Goal: Task Accomplishment & Management: Complete application form

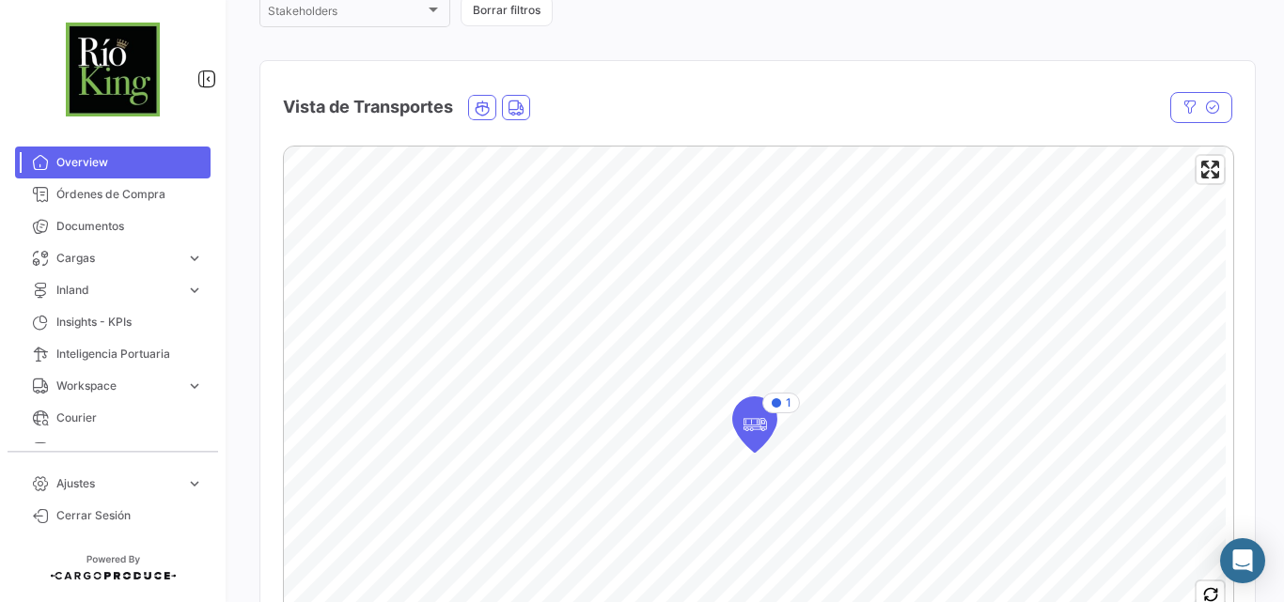
scroll to position [376, 0]
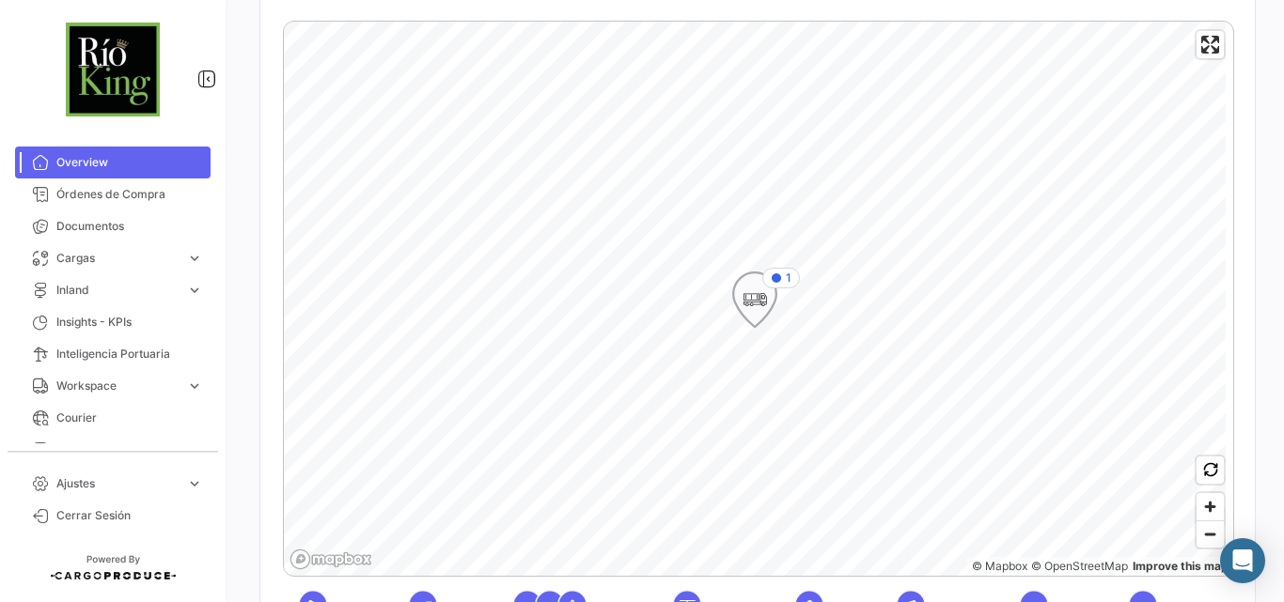
click at [761, 300] on icon "Map marker" at bounding box center [754, 299] width 26 height 39
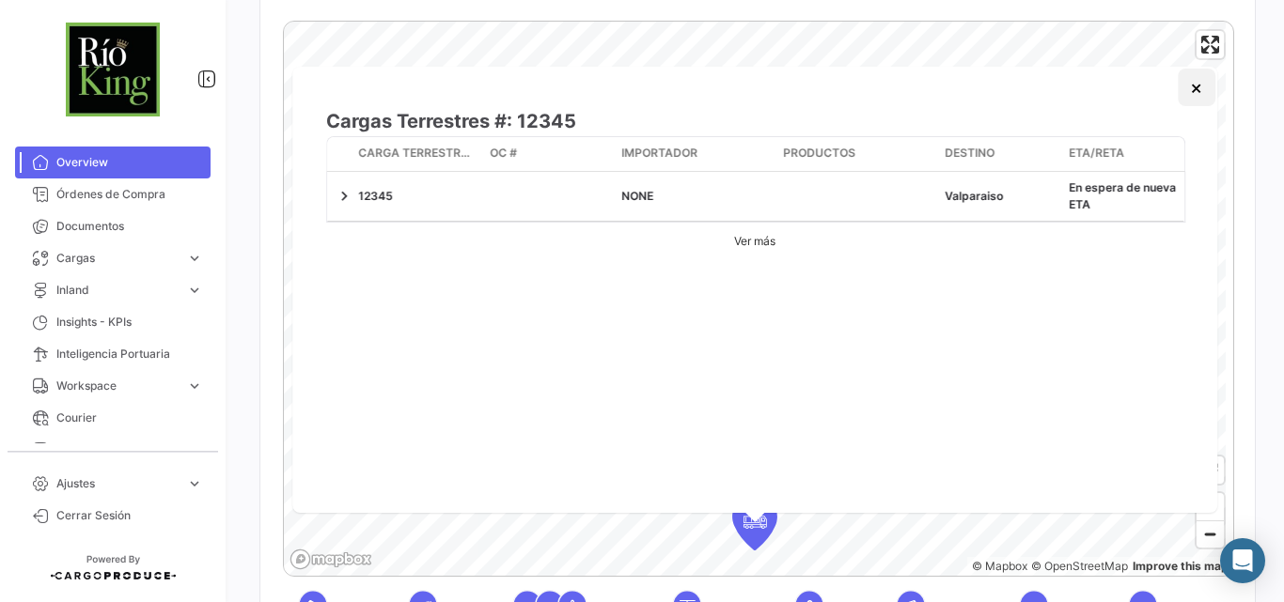
click at [1194, 88] on button "×" at bounding box center [1197, 88] width 38 height 38
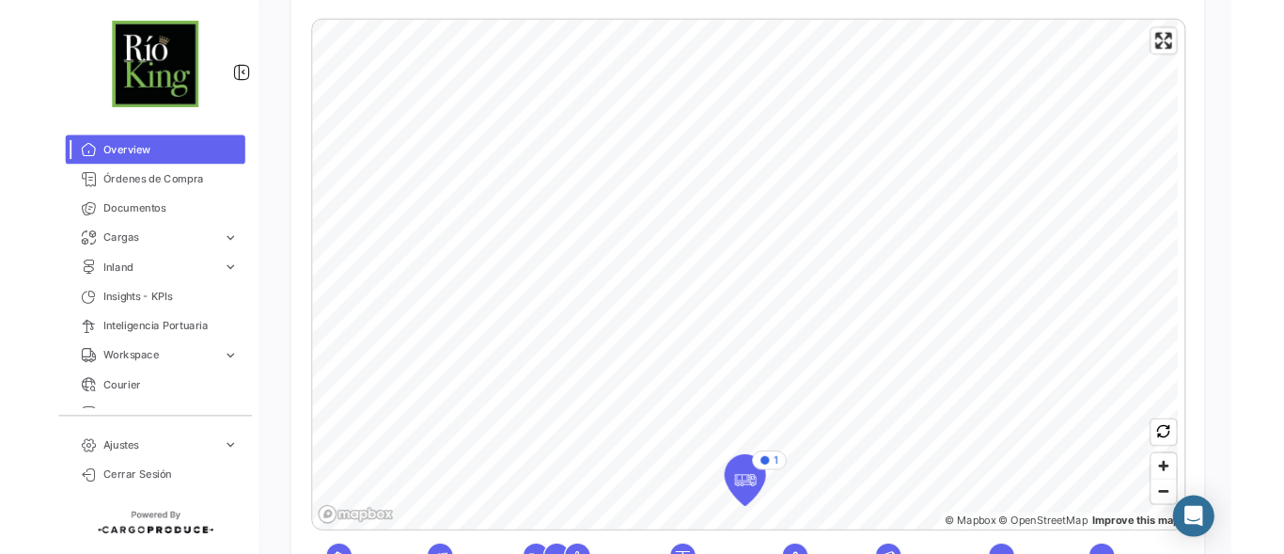
scroll to position [0, 0]
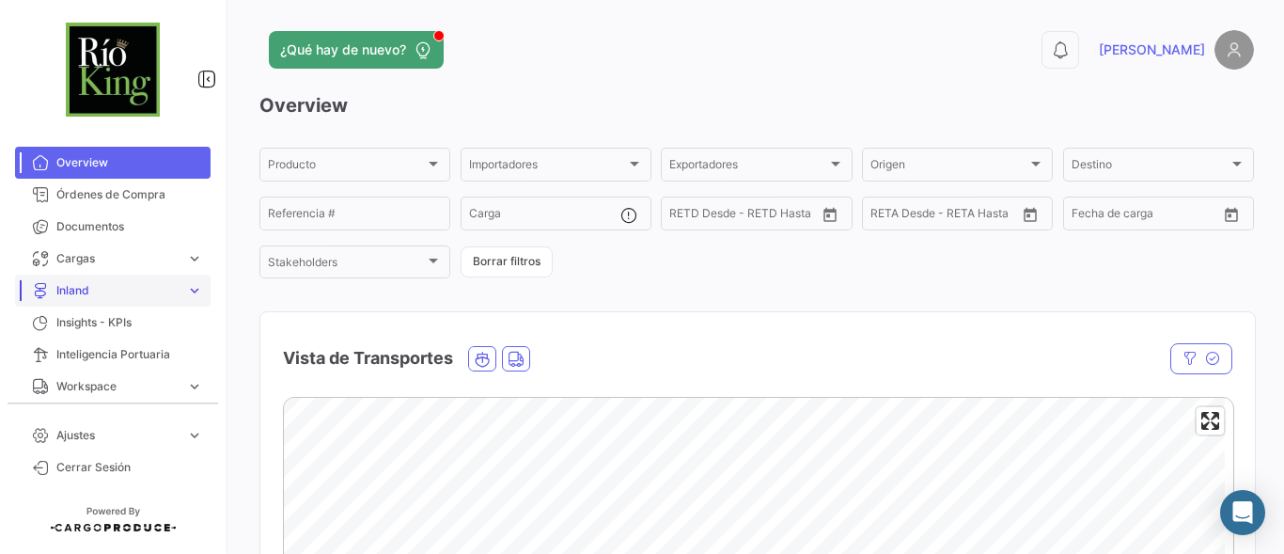
click at [103, 288] on span "Inland" at bounding box center [117, 290] width 122 height 17
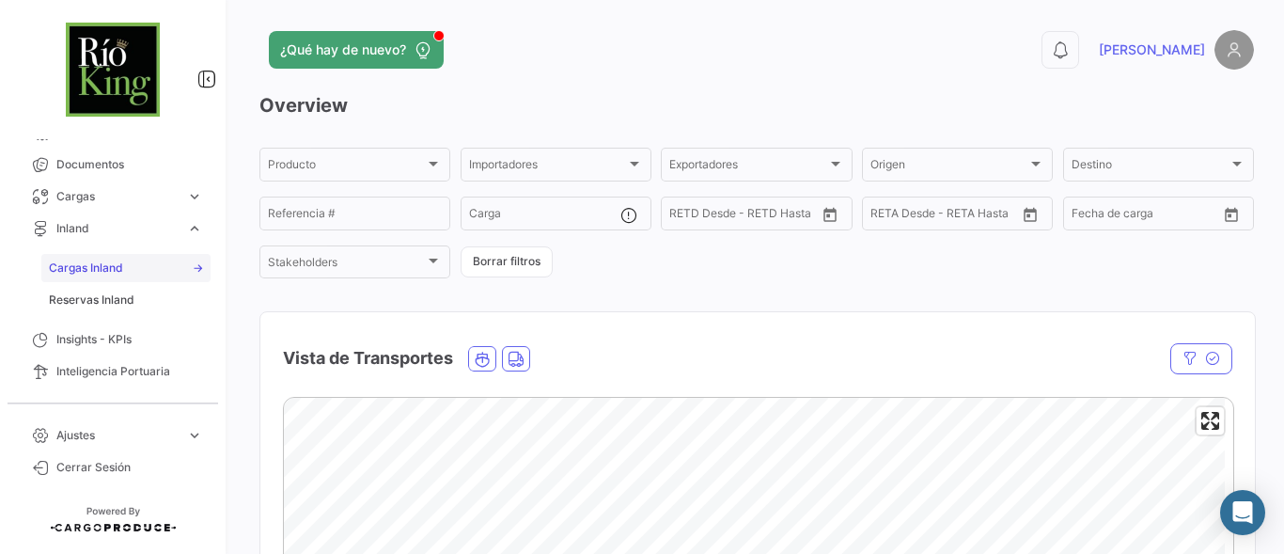
click at [93, 259] on span "Cargas Inland" at bounding box center [86, 267] width 74 height 17
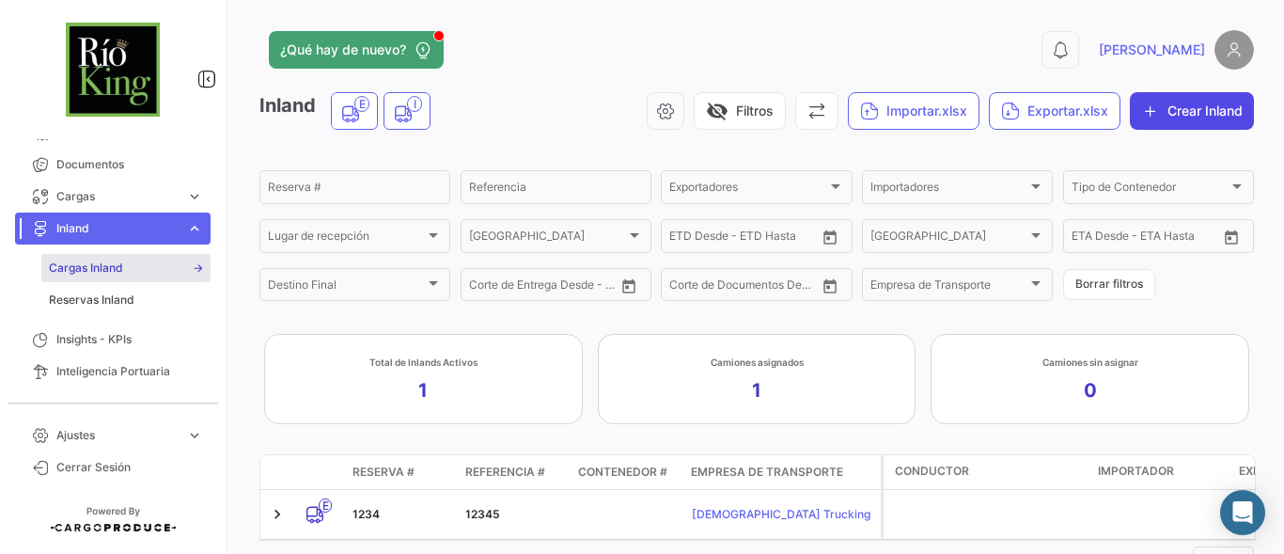
click at [1167, 112] on button "Crear Inland" at bounding box center [1192, 111] width 124 height 38
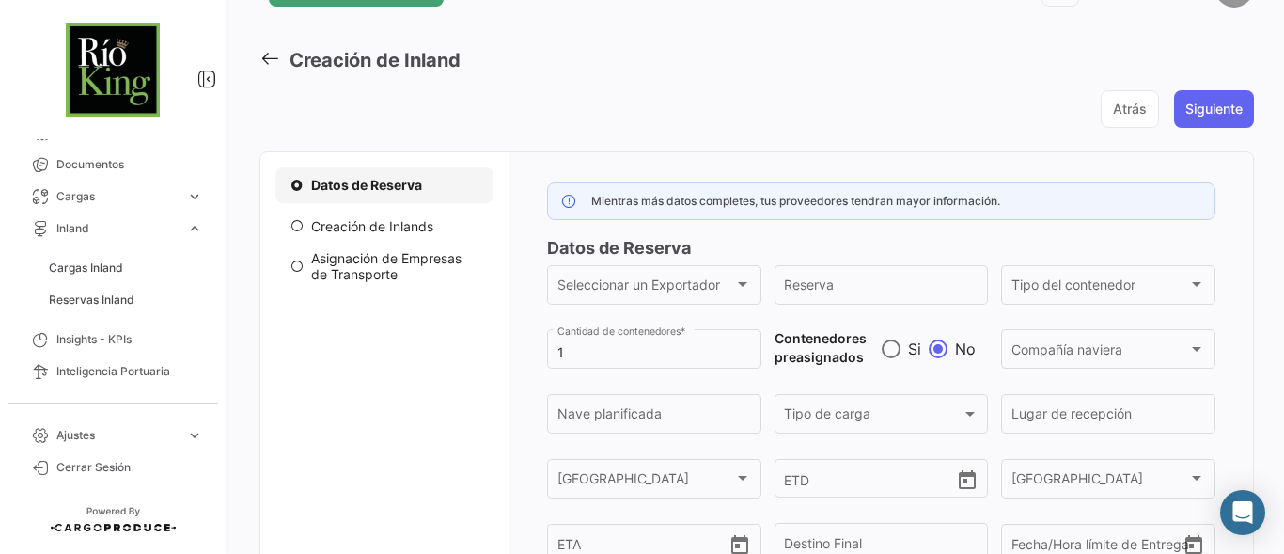
scroll to position [125, 0]
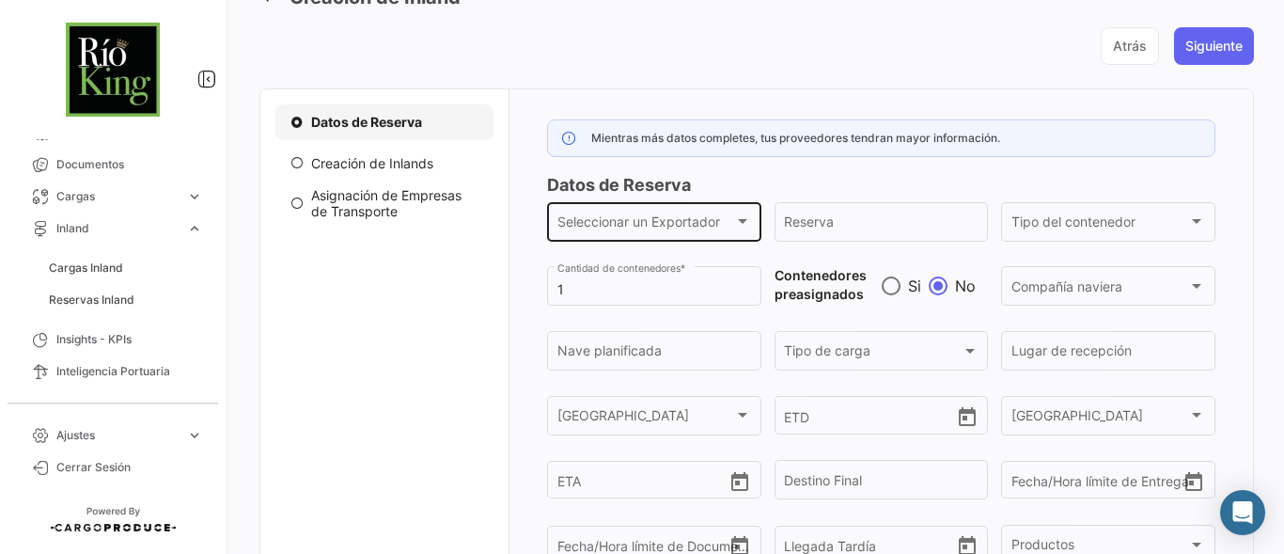
click at [667, 231] on span "Seleccionar un Exportador" at bounding box center [646, 225] width 178 height 16
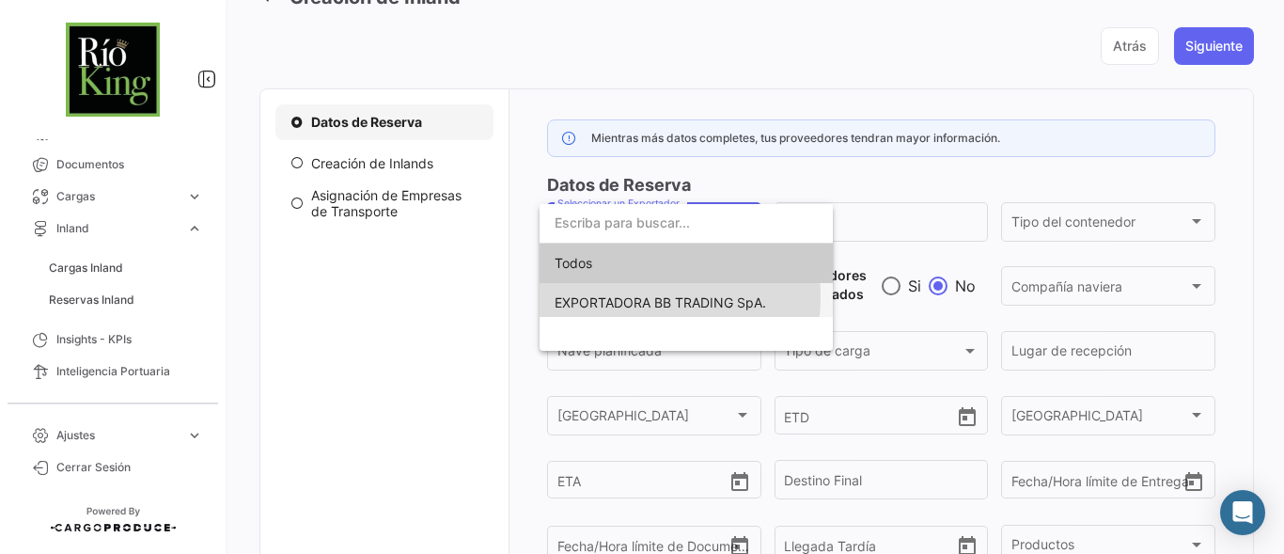
click at [632, 297] on span "EXPORTADORA BB TRADING SpA." at bounding box center [659, 302] width 211 height 16
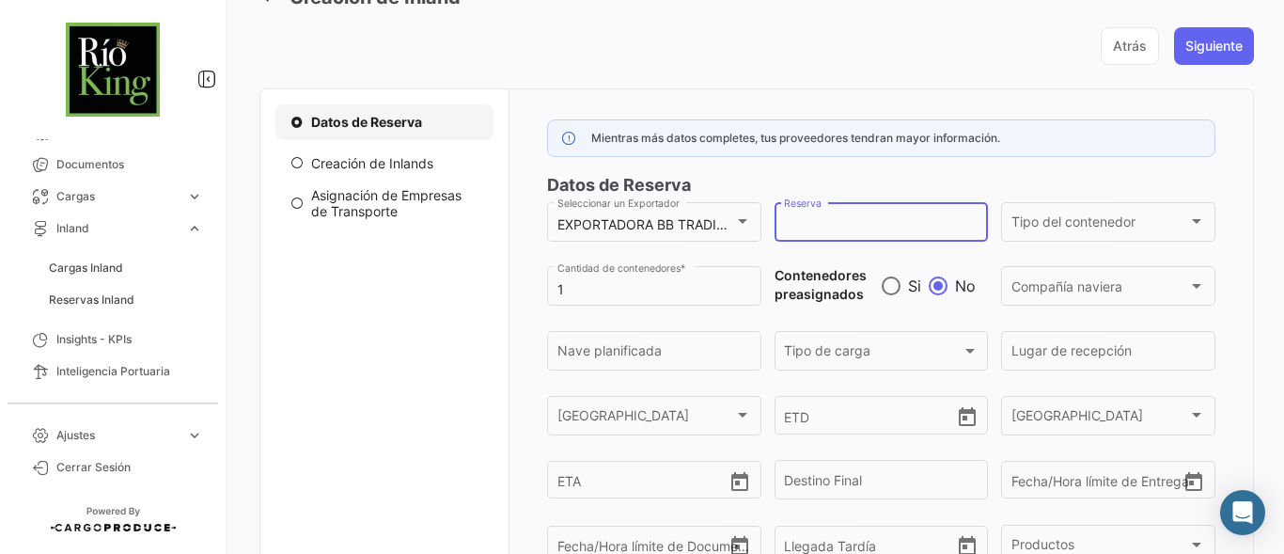
click at [860, 225] on input "Reserva" at bounding box center [881, 225] width 195 height 16
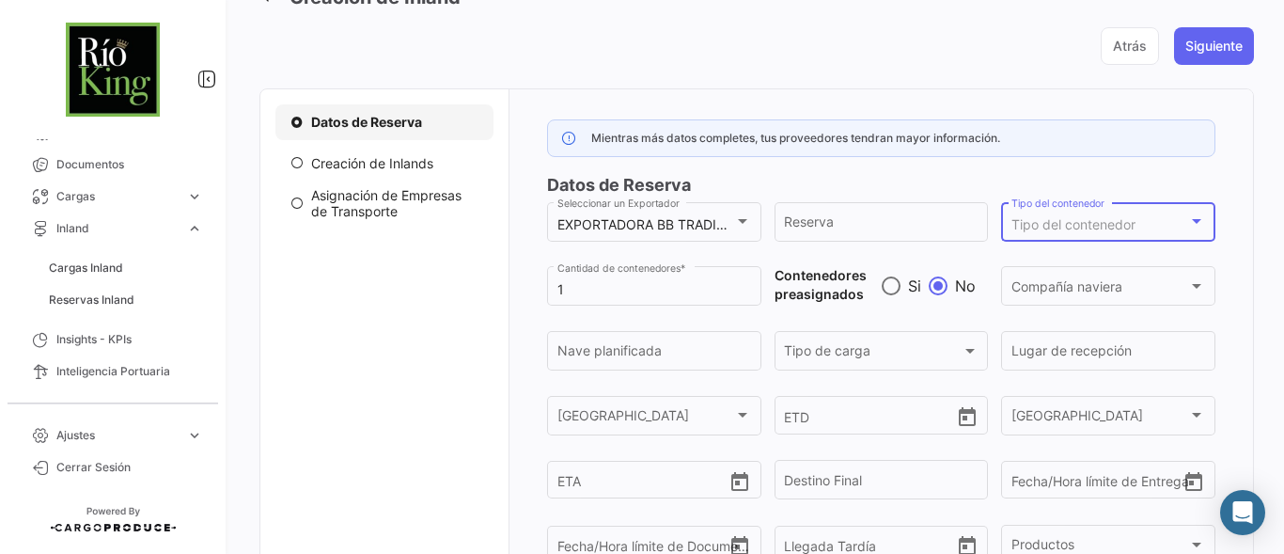
click at [1128, 217] on span "Tipo del contenedor" at bounding box center [1073, 224] width 124 height 16
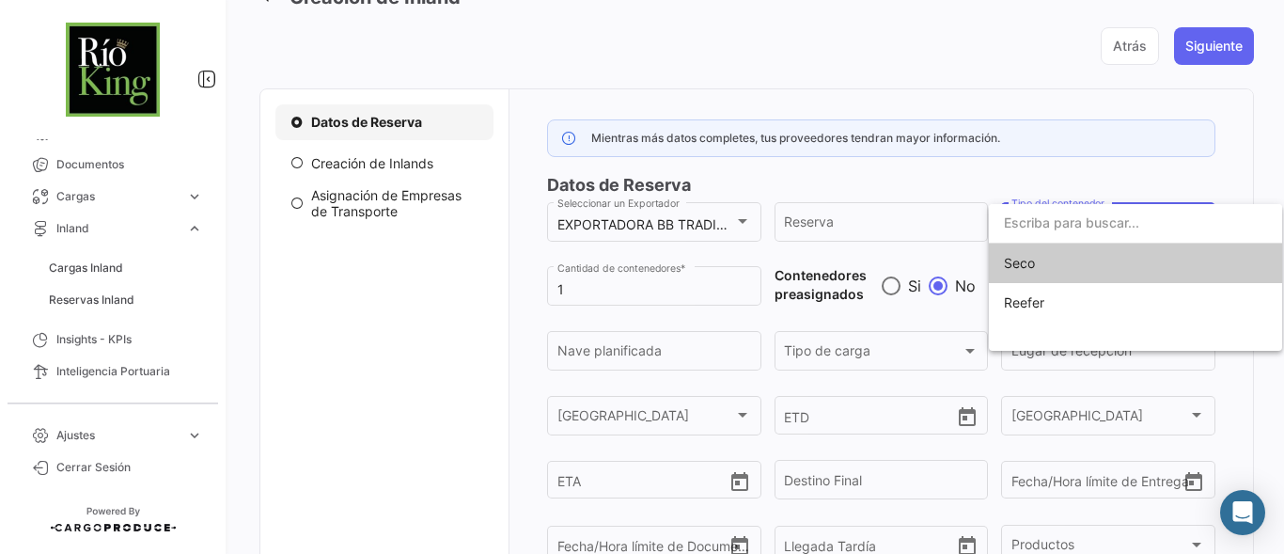
click at [626, 279] on div at bounding box center [642, 277] width 1284 height 554
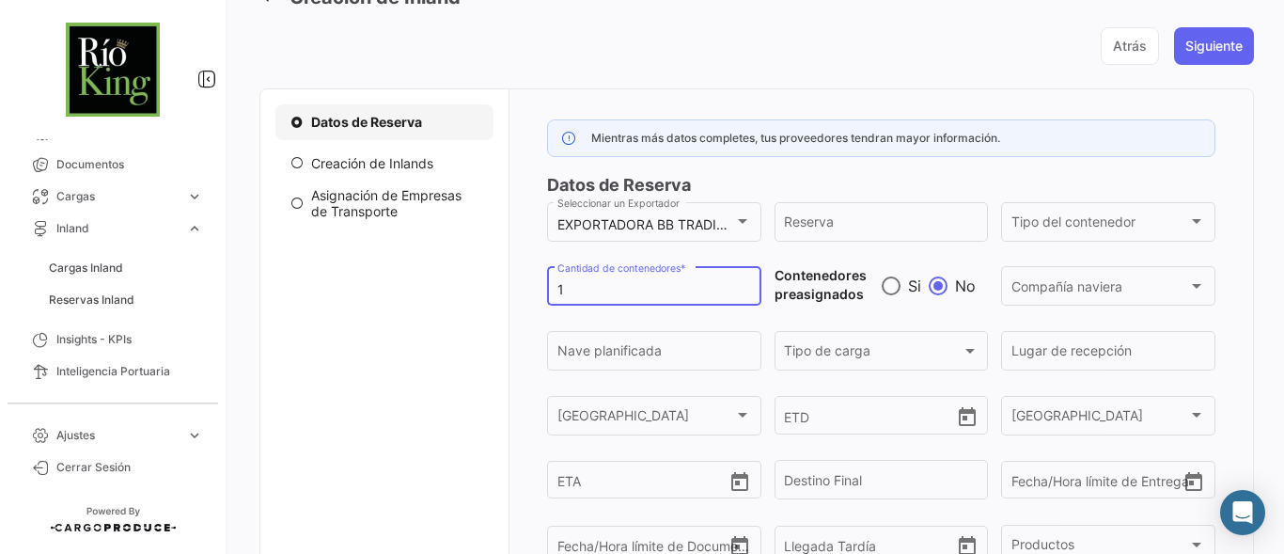
drag, startPoint x: 597, startPoint y: 281, endPoint x: 547, endPoint y: 281, distance: 49.8
click at [547, 281] on div "1 Cantidad de contenedores *" at bounding box center [654, 284] width 214 height 43
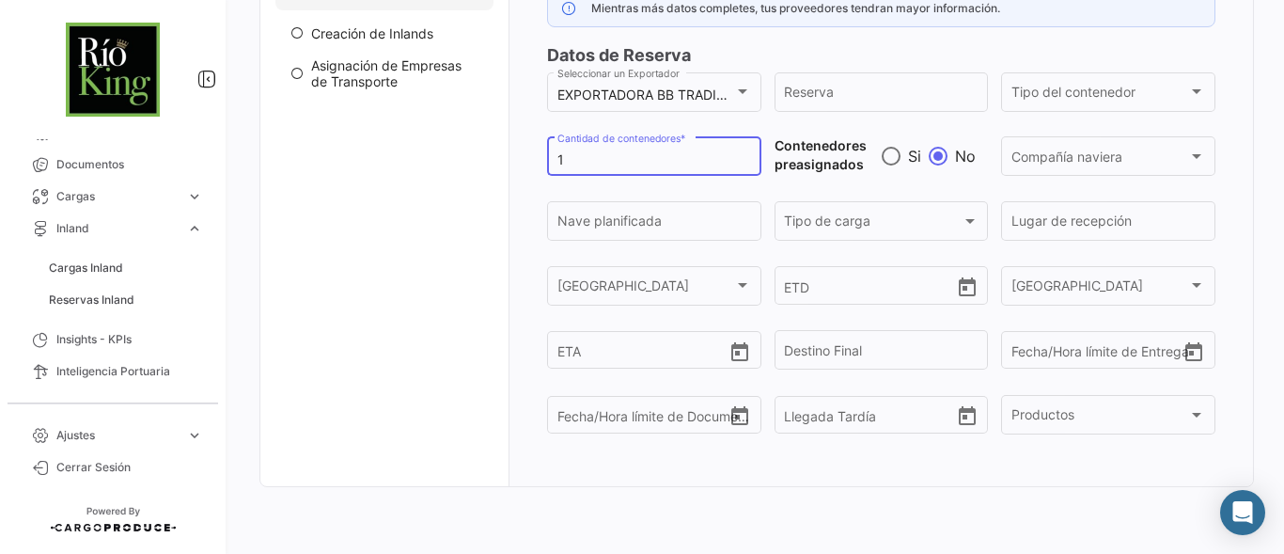
scroll to position [4, 0]
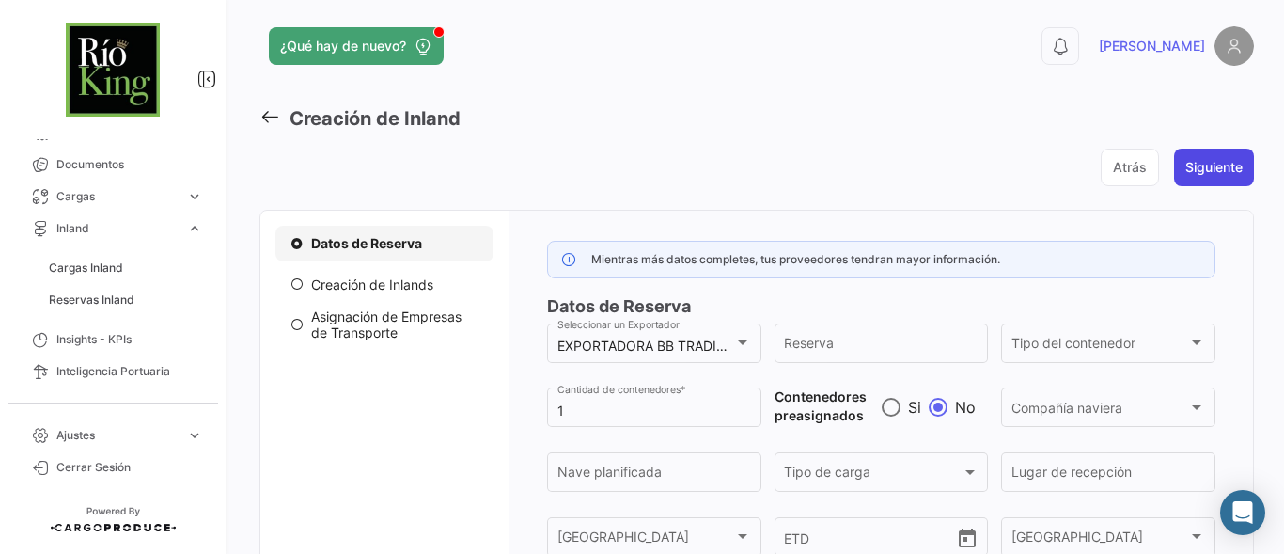
click at [1220, 174] on button "Siguiente" at bounding box center [1214, 167] width 80 height 38
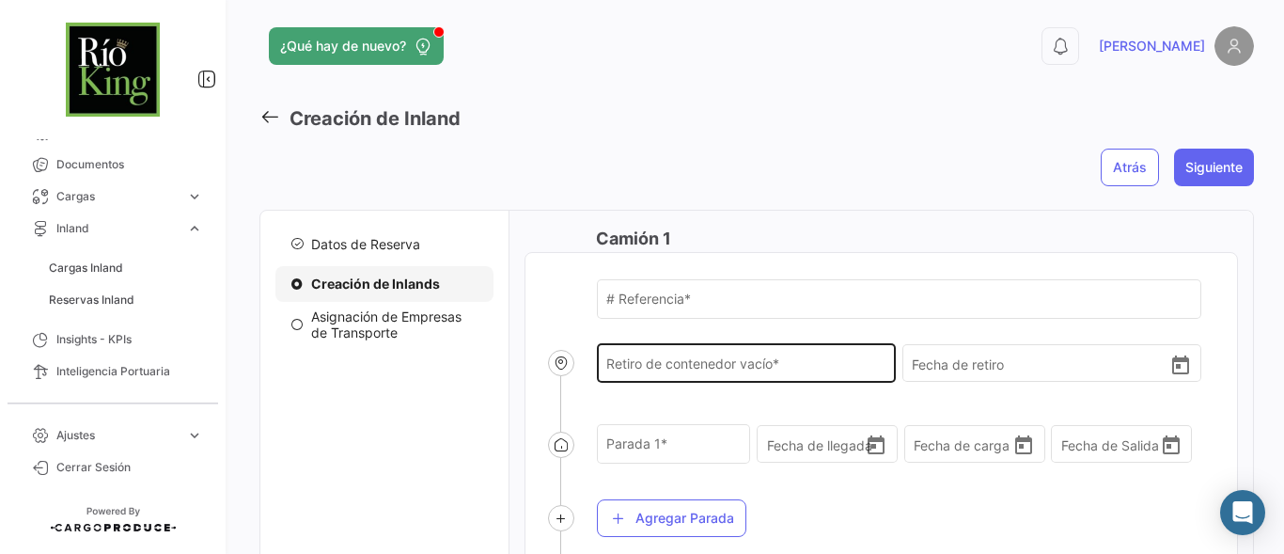
scroll to position [67, 0]
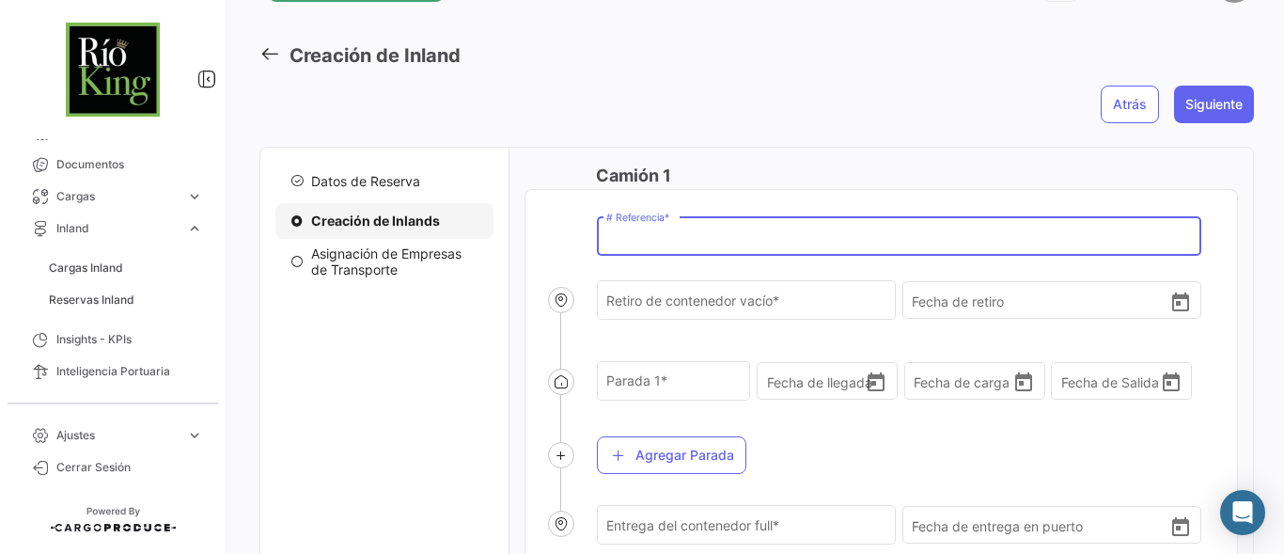
click at [652, 240] on input "# Referencia *" at bounding box center [898, 239] width 585 height 16
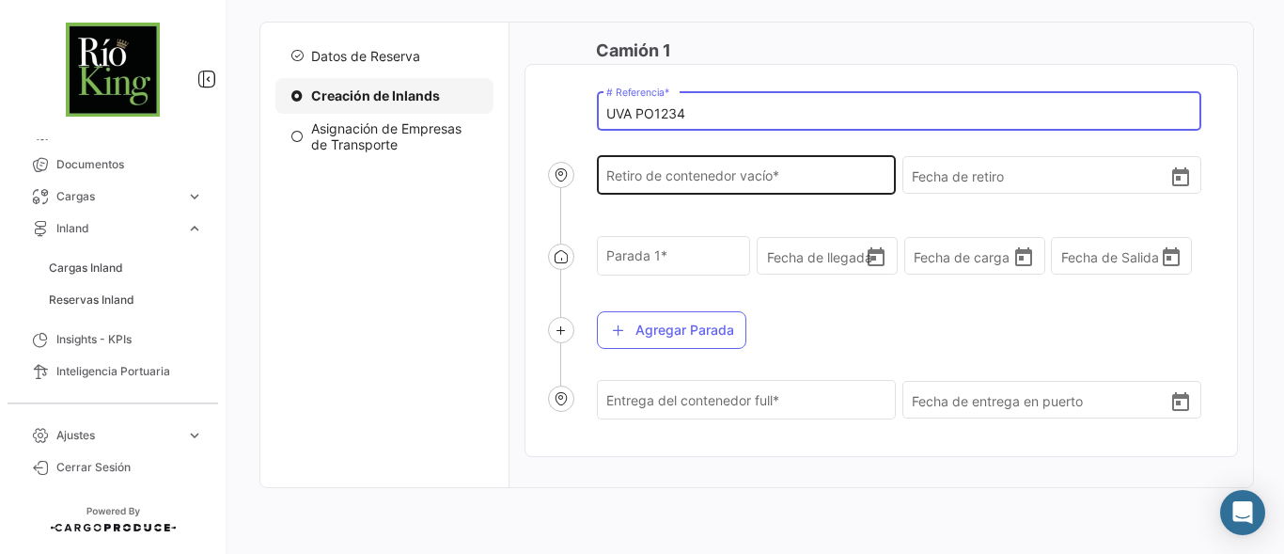
type input "UVA PO1234"
click at [725, 179] on input "Retiro de contenedor vacío *" at bounding box center [746, 179] width 280 height 16
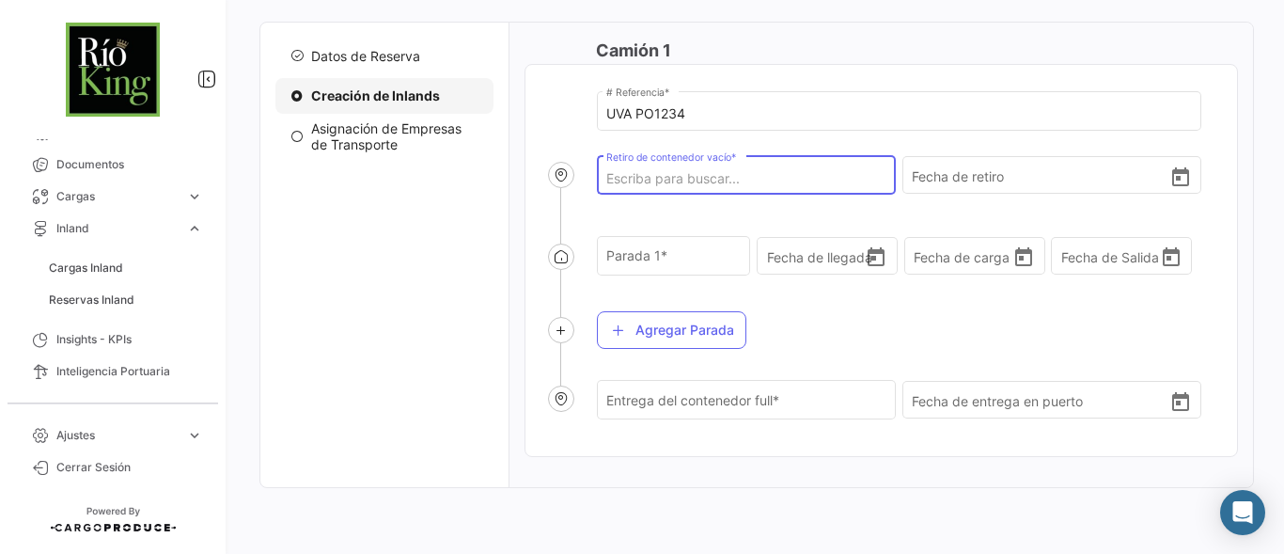
click at [725, 184] on input "Retiro de contenedor vacío *" at bounding box center [746, 179] width 280 height 16
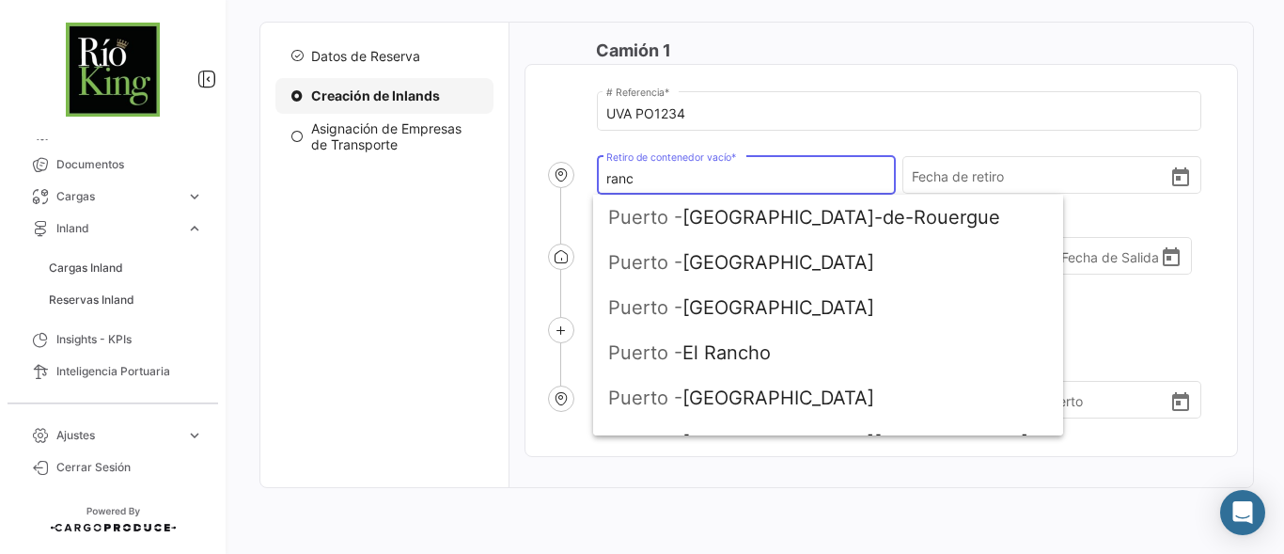
click at [760, 183] on input "ranc" at bounding box center [746, 179] width 280 height 16
type input "r"
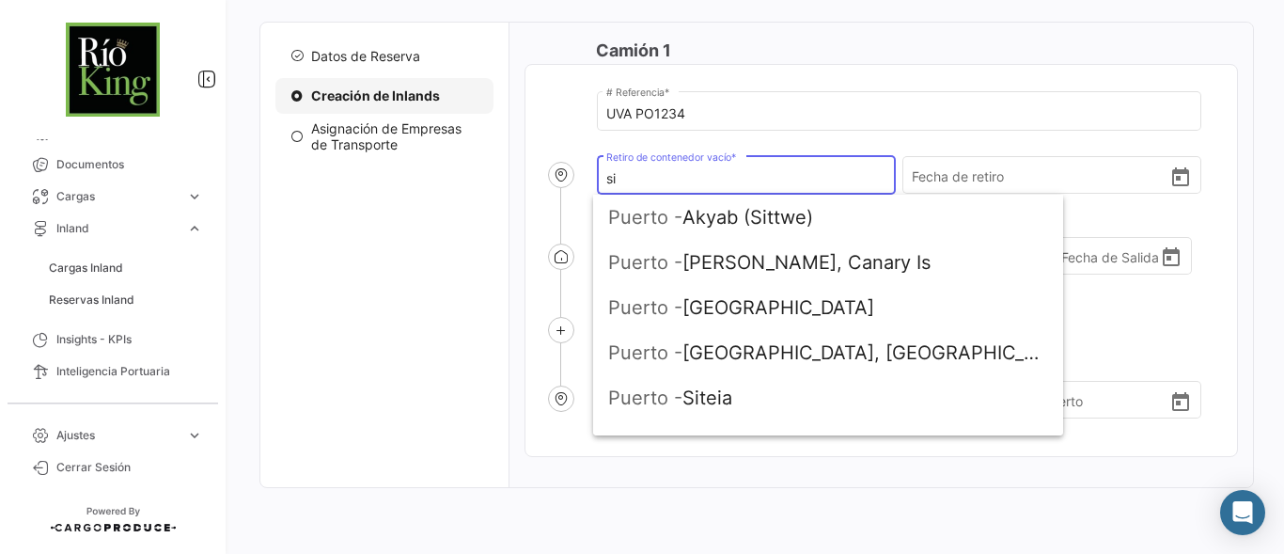
type input "s"
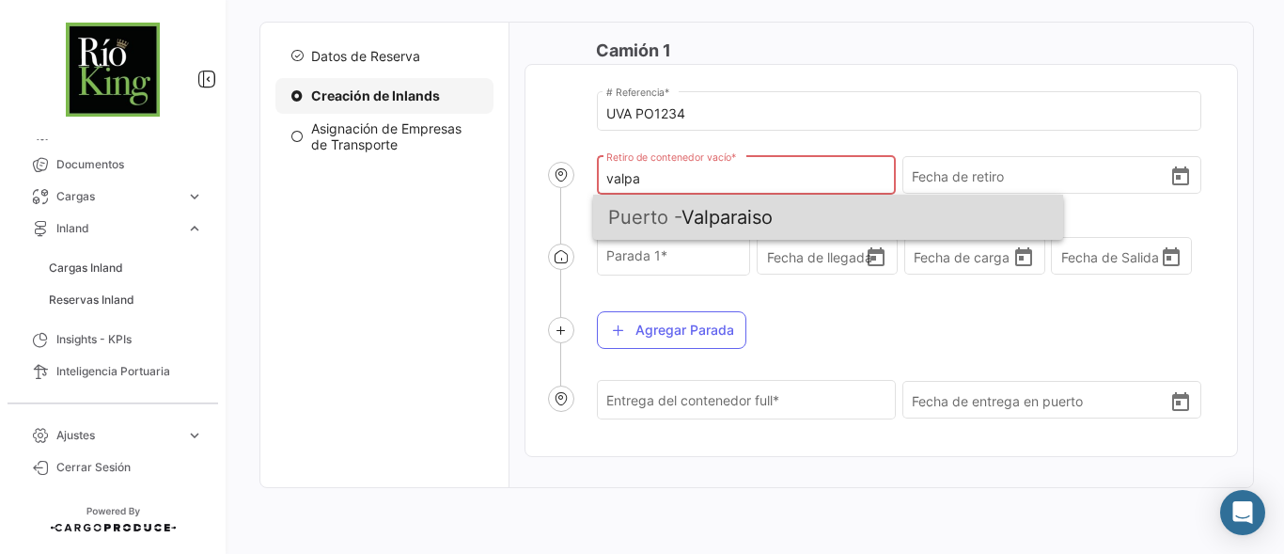
click at [741, 202] on span "Puerto - [GEOGRAPHIC_DATA]" at bounding box center [828, 217] width 440 height 45
type input "Valparaiso"
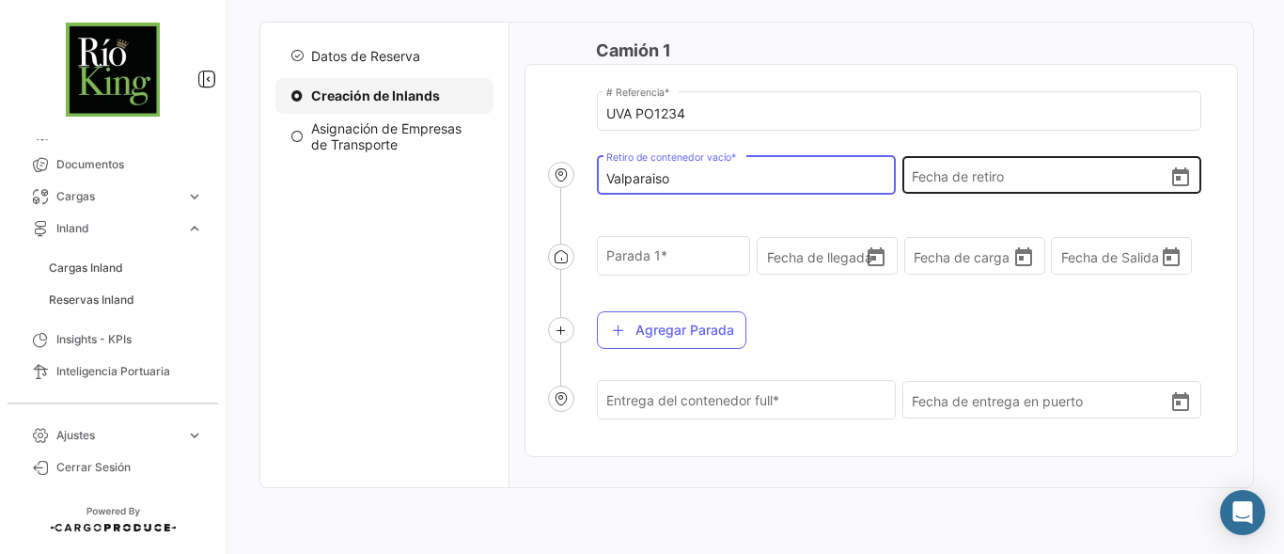
click at [1003, 181] on input "Fecha de retiro" at bounding box center [1040, 176] width 257 height 66
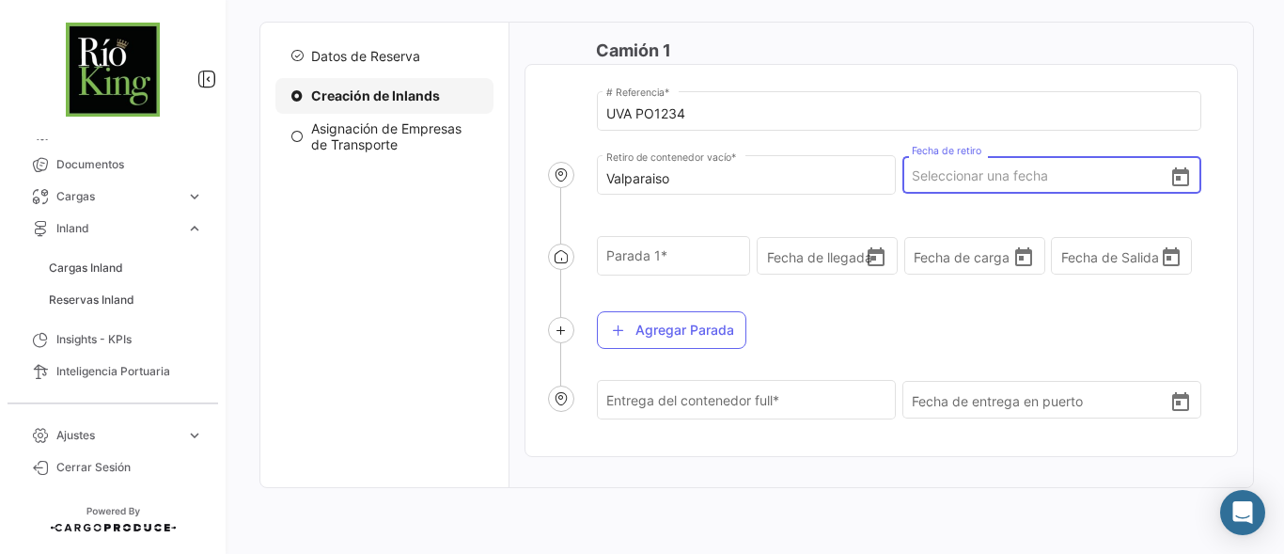
click at [1176, 165] on button "Open calendar" at bounding box center [1180, 175] width 23 height 21
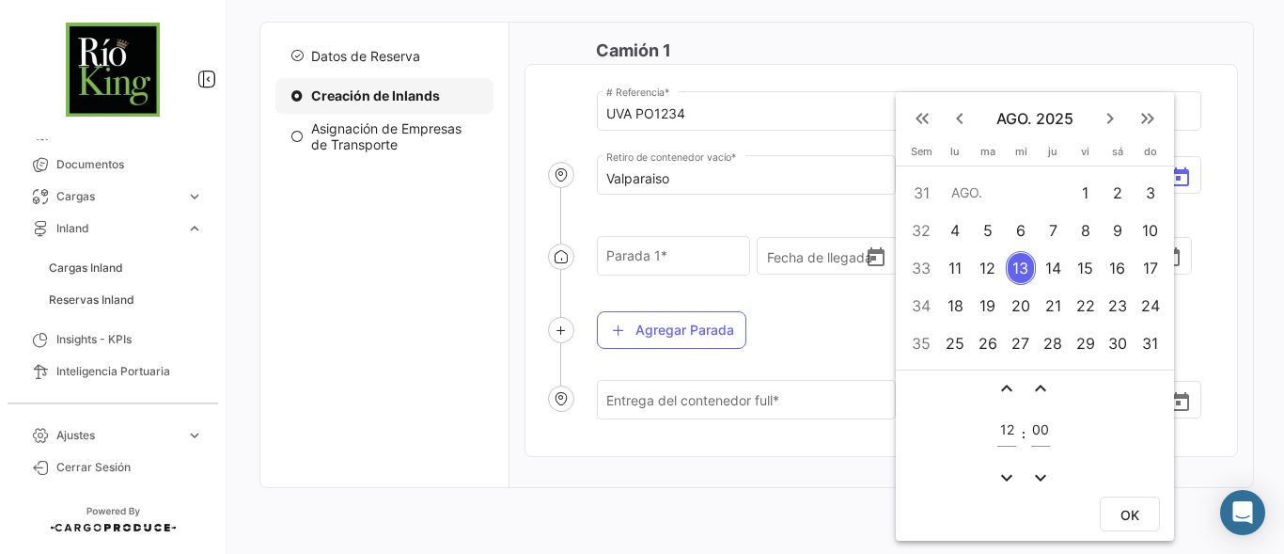
click at [1084, 264] on div "15" at bounding box center [1084, 268] width 29 height 34
click at [1133, 507] on span "OK" at bounding box center [1129, 515] width 19 height 16
type input "[DATE] 12:00"
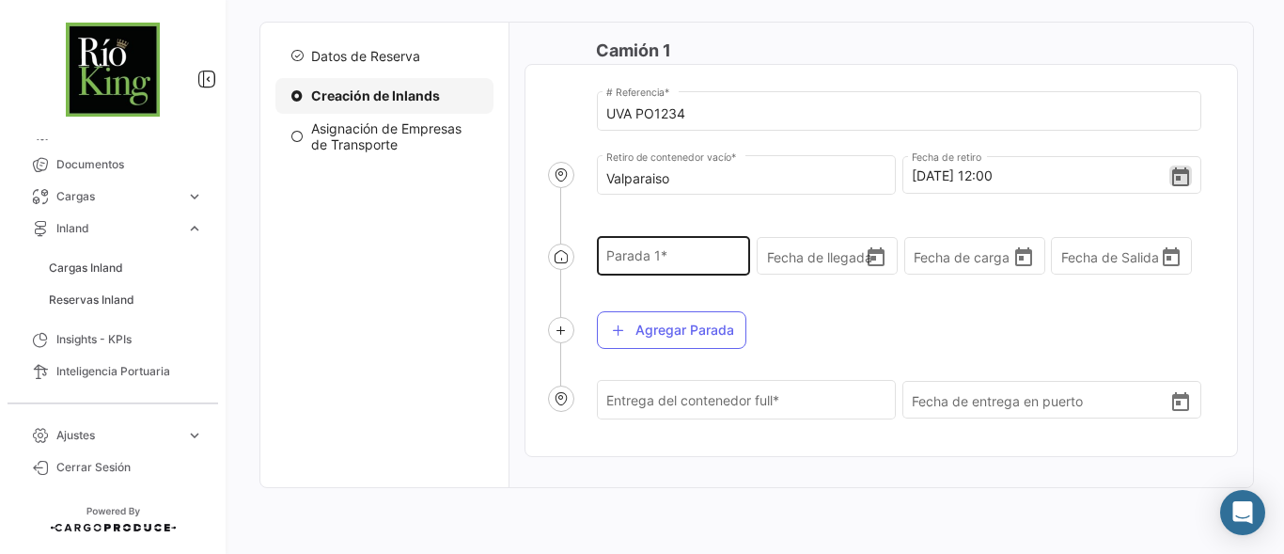
click at [674, 255] on input "Parada 1 *" at bounding box center [673, 260] width 134 height 16
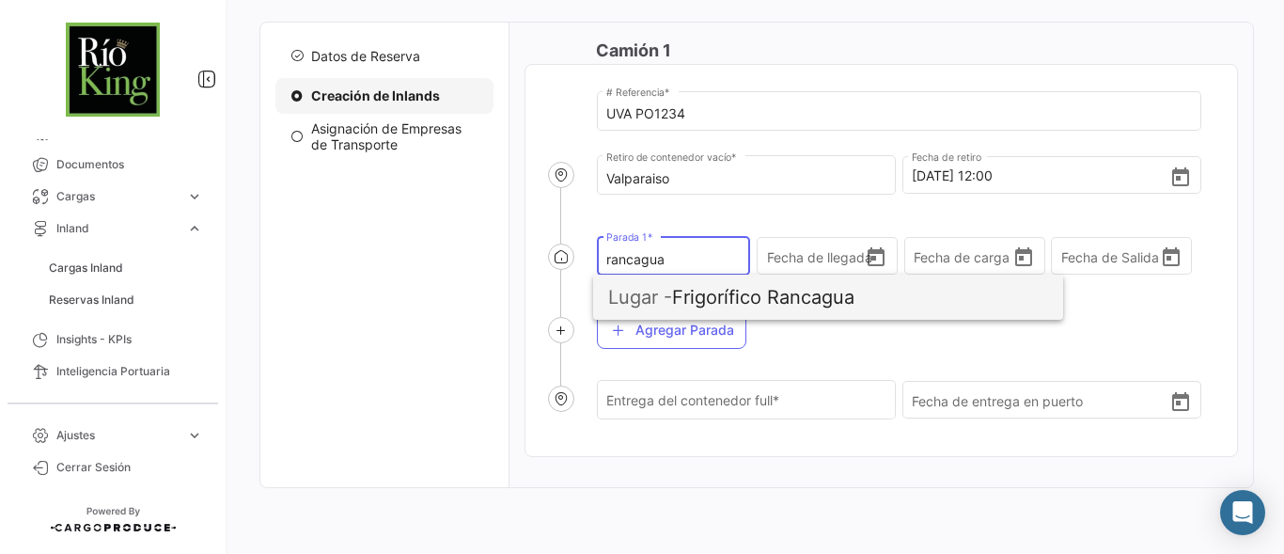
click at [716, 299] on span "Lugar - Frigorífico Rancagua" at bounding box center [828, 296] width 440 height 45
type input "Frigorífico Rancagua"
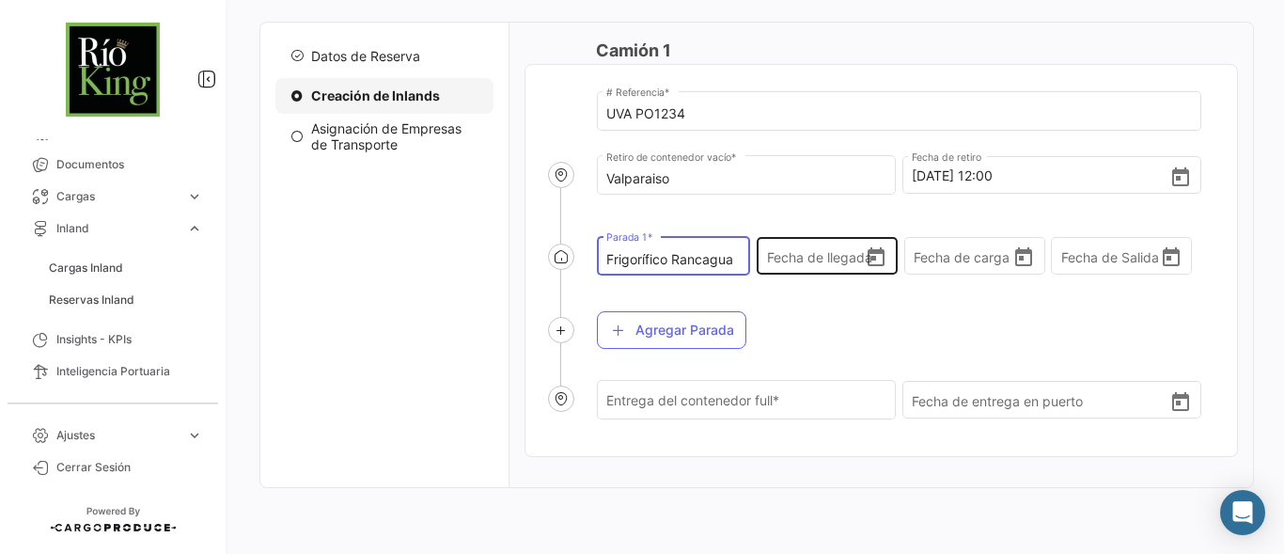
click at [875, 262] on icon "Open calendar" at bounding box center [876, 257] width 23 height 23
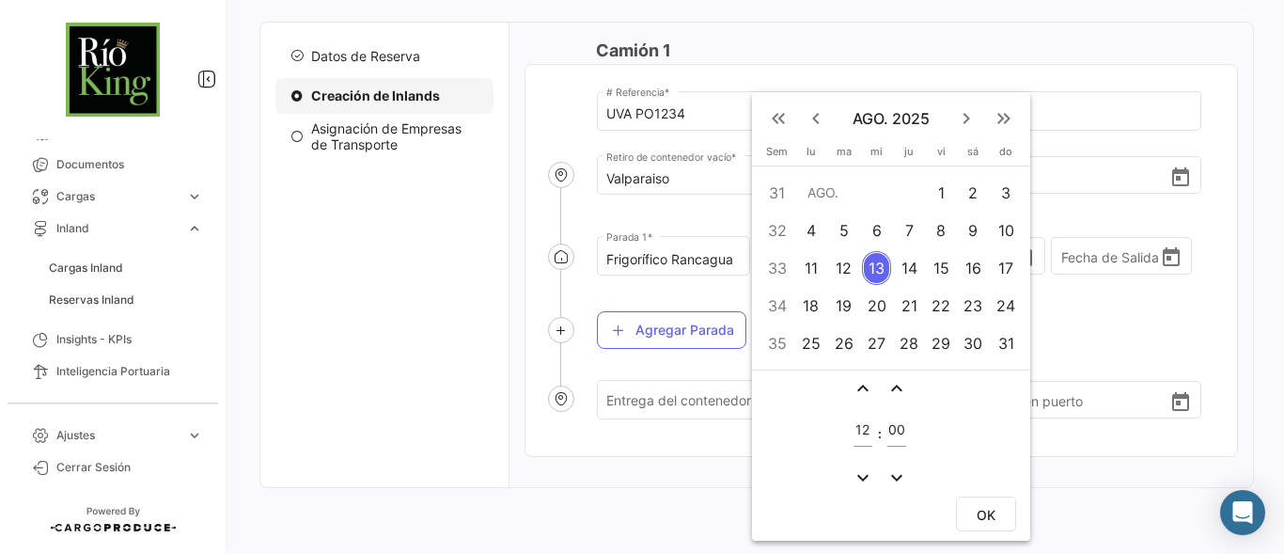
click at [951, 268] on div "15" at bounding box center [941, 268] width 29 height 34
click at [866, 382] on mat-icon "expand_less" at bounding box center [862, 388] width 23 height 23
click at [868, 382] on mat-icon "expand_less" at bounding box center [862, 388] width 23 height 23
type input "15"
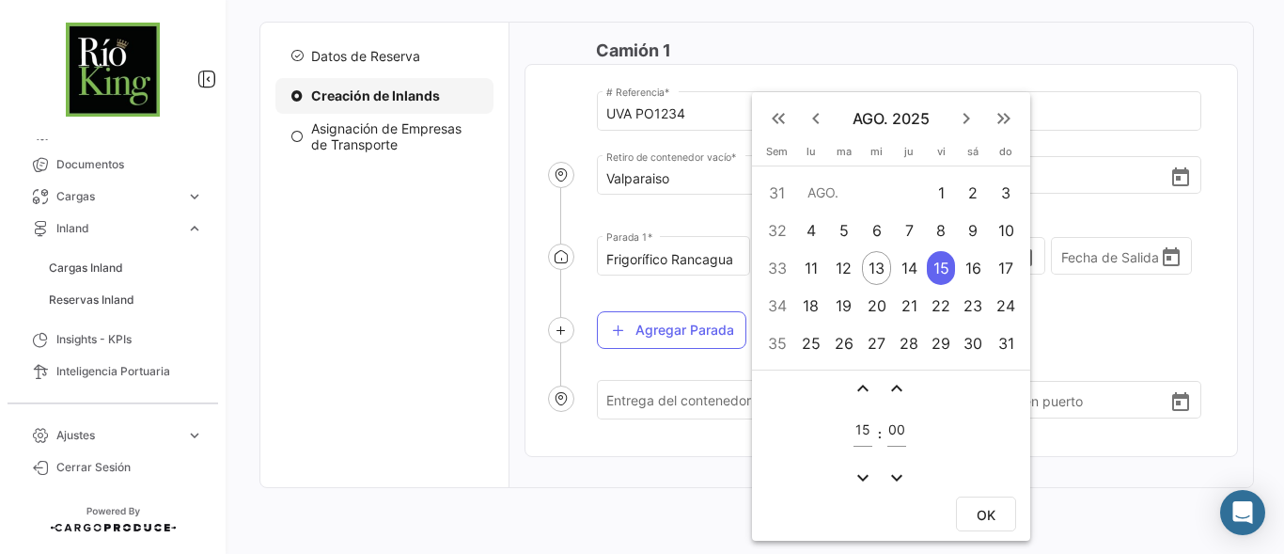
click at [978, 507] on span "OK" at bounding box center [985, 515] width 19 height 16
type input "[DATE] 15:00"
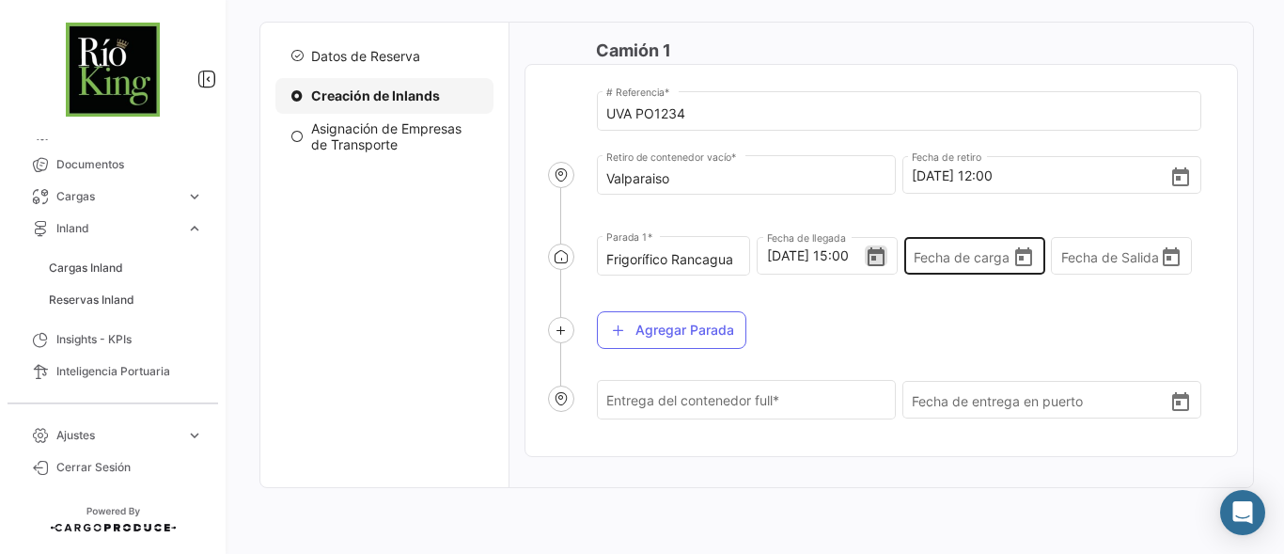
click at [1018, 252] on icon "Open calendar" at bounding box center [1023, 256] width 17 height 19
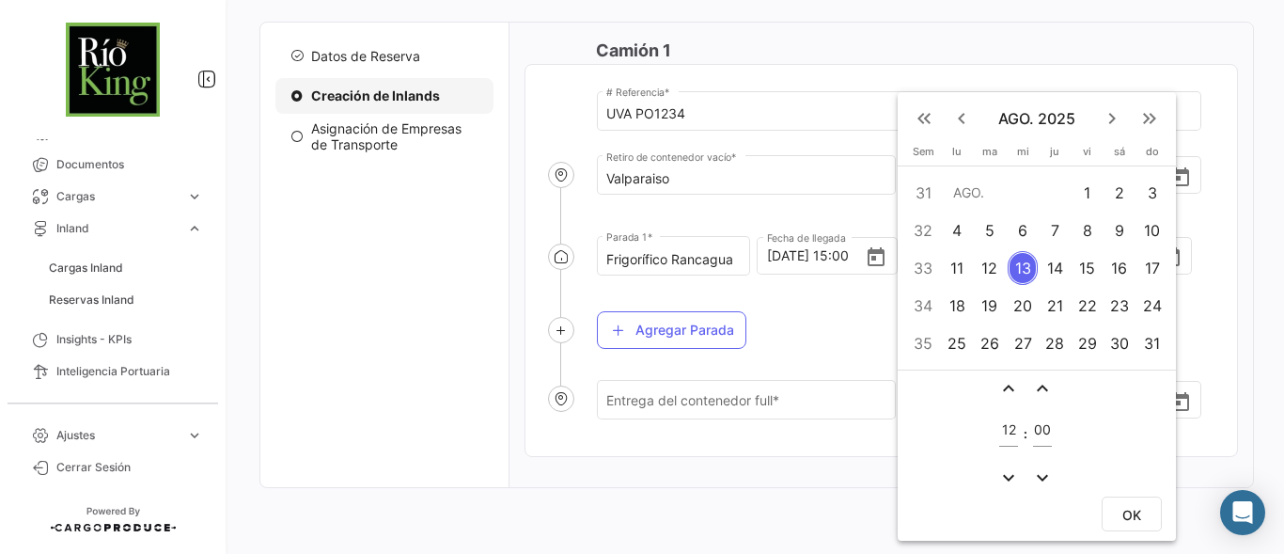
click at [816, 381] on div at bounding box center [642, 277] width 1284 height 554
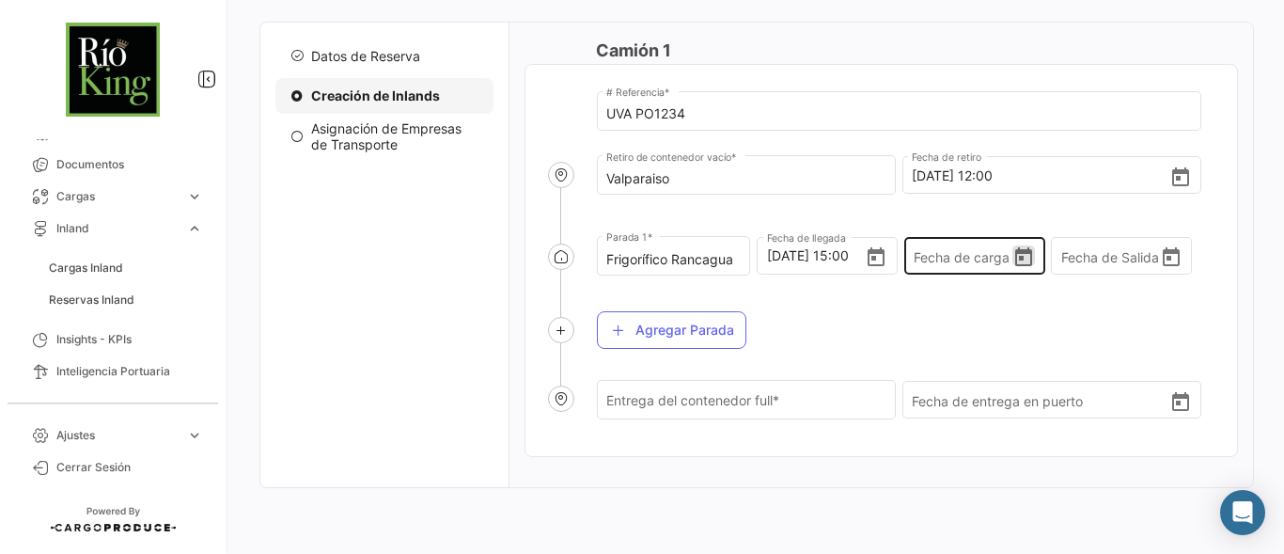
click at [1015, 258] on icon "Open calendar" at bounding box center [1023, 256] width 17 height 19
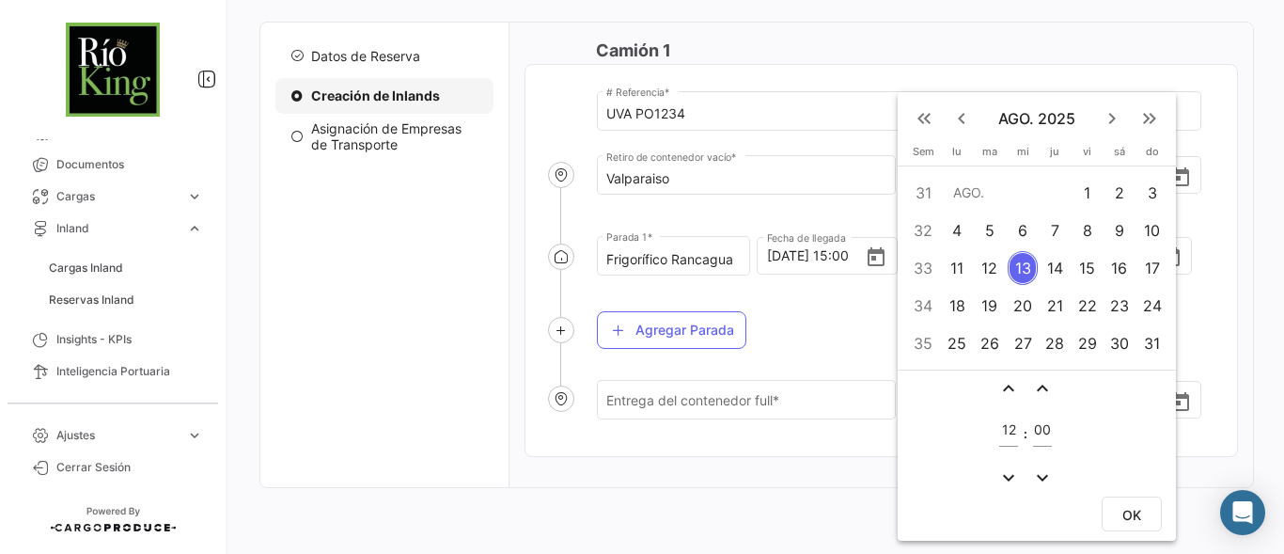
click at [1089, 268] on div "15" at bounding box center [1086, 268] width 29 height 34
click at [1012, 382] on mat-icon "expand_less" at bounding box center [1008, 388] width 23 height 23
click at [1013, 382] on mat-icon "expand_less" at bounding box center [1008, 388] width 23 height 23
click at [1014, 382] on mat-icon "expand_less" at bounding box center [1008, 388] width 23 height 23
type input "15"
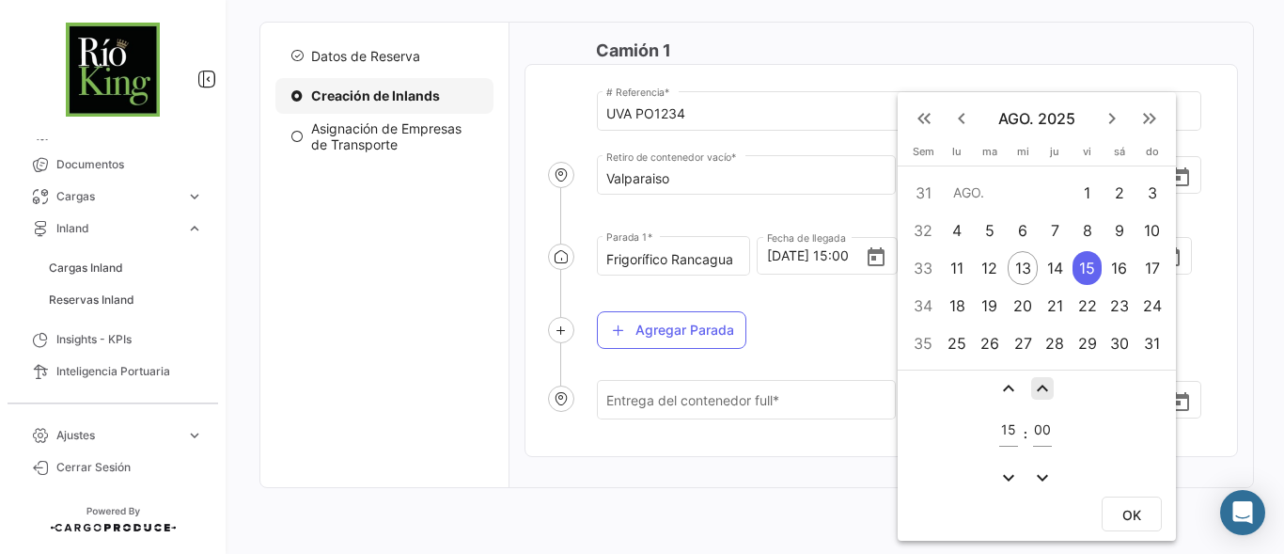
click at [1045, 387] on mat-icon "expand_less" at bounding box center [1042, 388] width 23 height 23
click at [1047, 382] on mat-icon "expand_less" at bounding box center [1042, 388] width 23 height 23
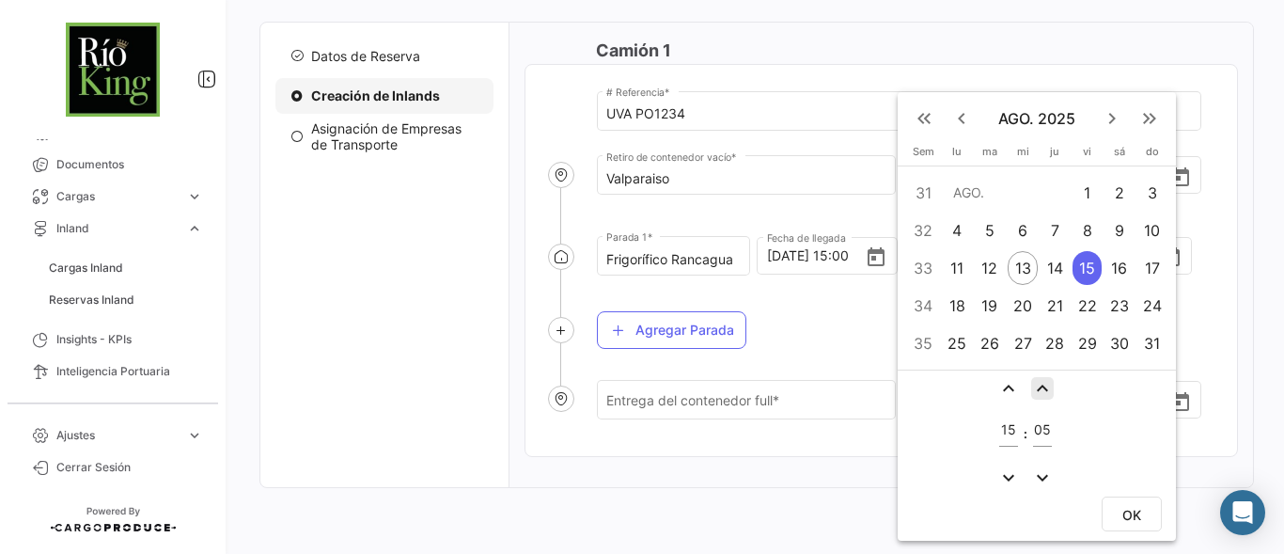
click at [1047, 382] on mat-icon "expand_less" at bounding box center [1042, 388] width 23 height 23
click at [1041, 429] on input "06" at bounding box center [1042, 430] width 19 height 16
drag, startPoint x: 1036, startPoint y: 428, endPoint x: 1058, endPoint y: 427, distance: 22.6
click at [1058, 427] on table "expand_less expand_less 15 : 06 expand_more expand_more" at bounding box center [1027, 432] width 66 height 117
type input "30"
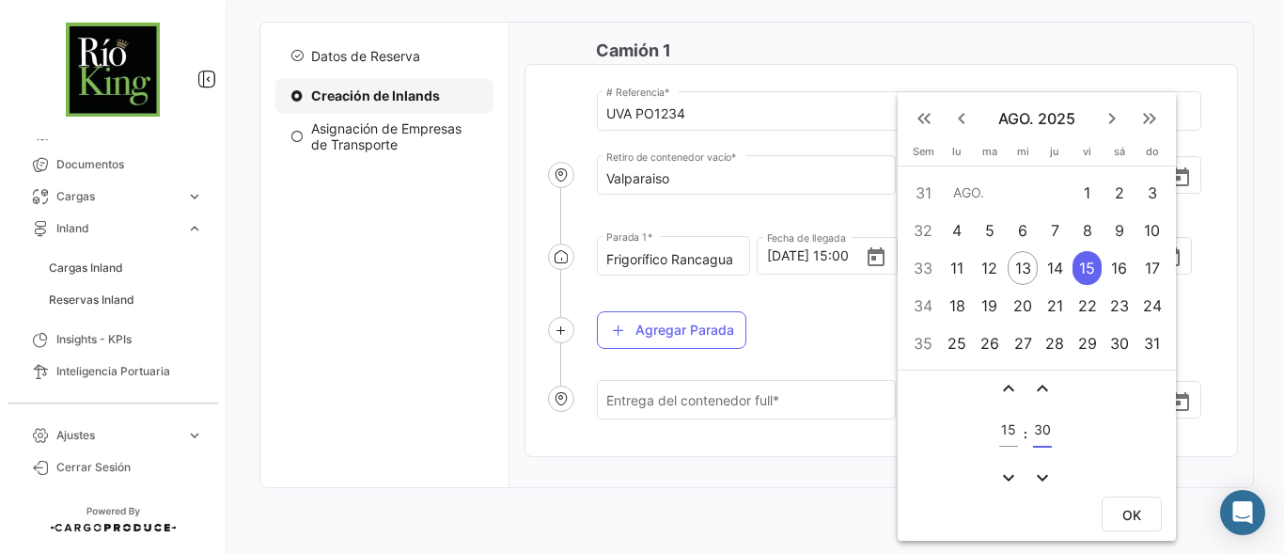
click at [1127, 505] on button "OK" at bounding box center [1131, 513] width 60 height 35
type input "[DATE] 15:30"
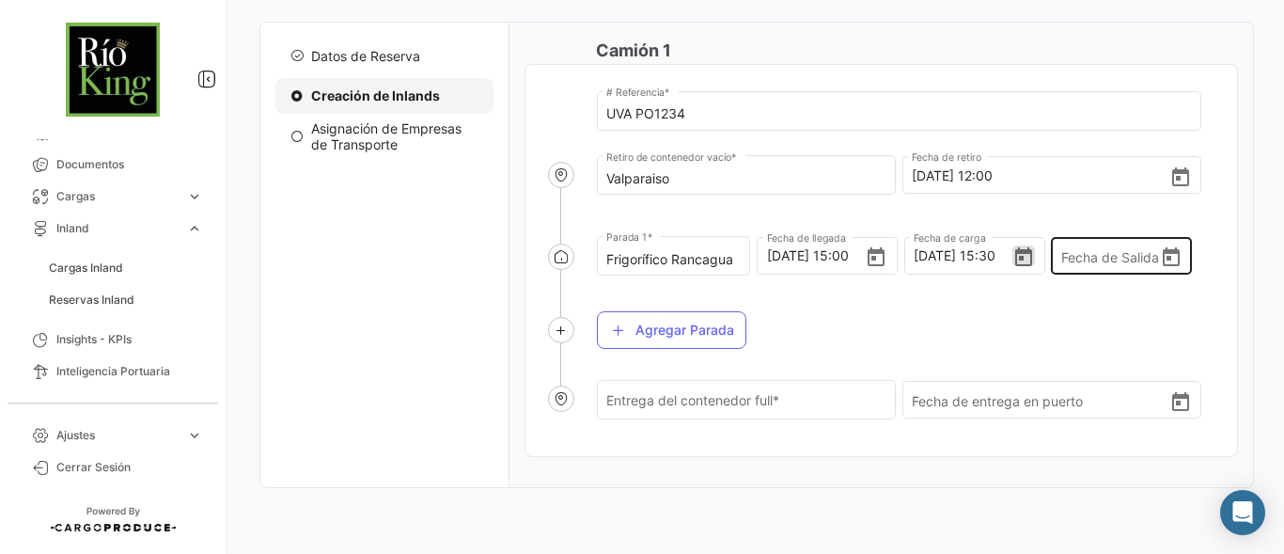
click at [1162, 264] on icon "Open calendar" at bounding box center [1170, 256] width 17 height 19
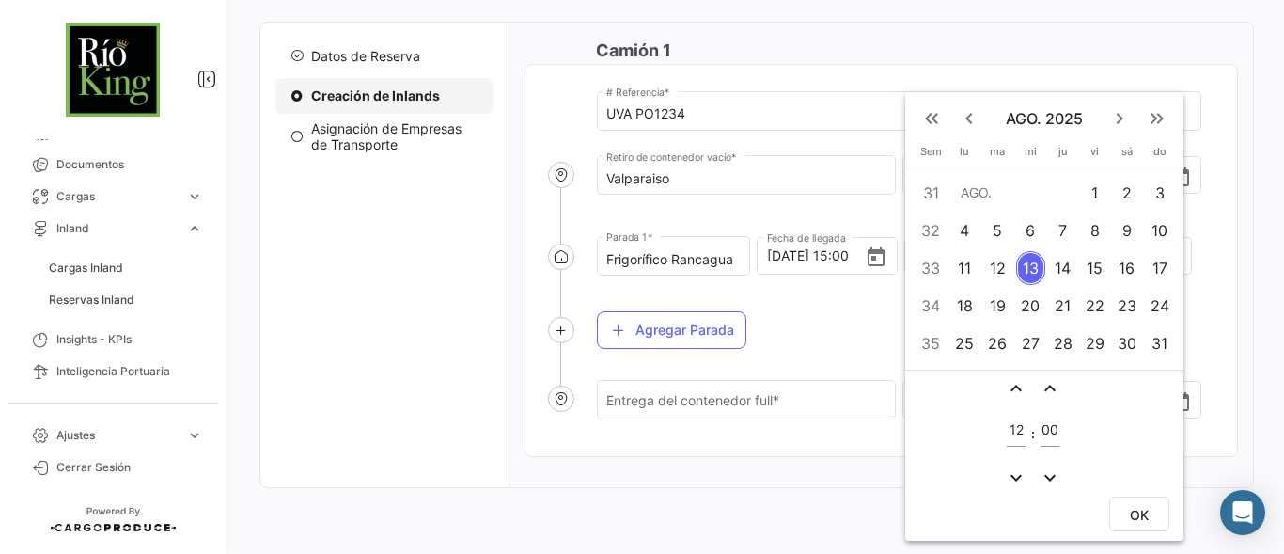
click at [1089, 269] on div "15" at bounding box center [1094, 268] width 29 height 34
click at [1021, 378] on mat-icon "expand_less" at bounding box center [1016, 388] width 23 height 23
click at [1022, 378] on mat-icon "expand_less" at bounding box center [1016, 388] width 23 height 23
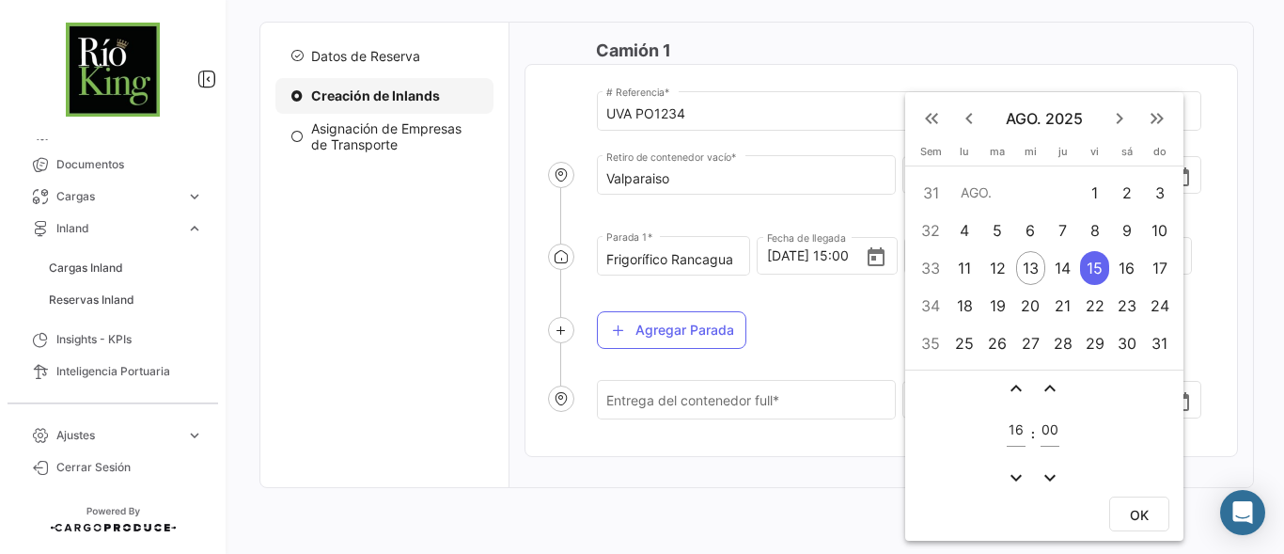
click at [1017, 380] on mat-icon "expand_less" at bounding box center [1016, 388] width 23 height 23
type input "17"
click at [1147, 510] on span "OK" at bounding box center [1139, 515] width 19 height 16
type input "[DATE] 17:00"
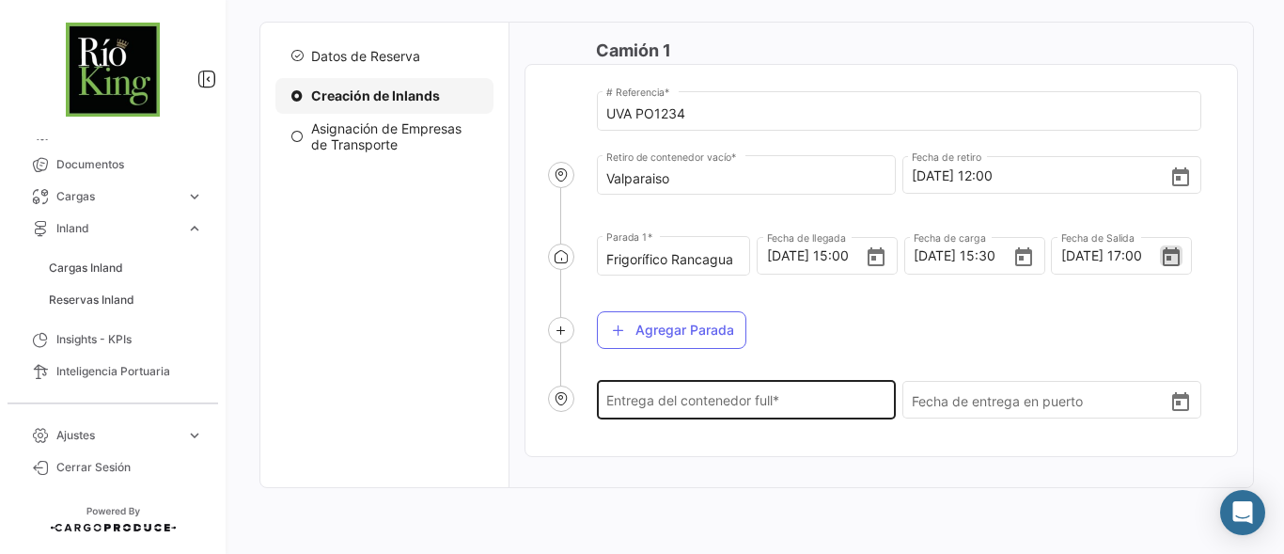
click at [661, 413] on div "Entrega del contenedor full *" at bounding box center [746, 398] width 280 height 43
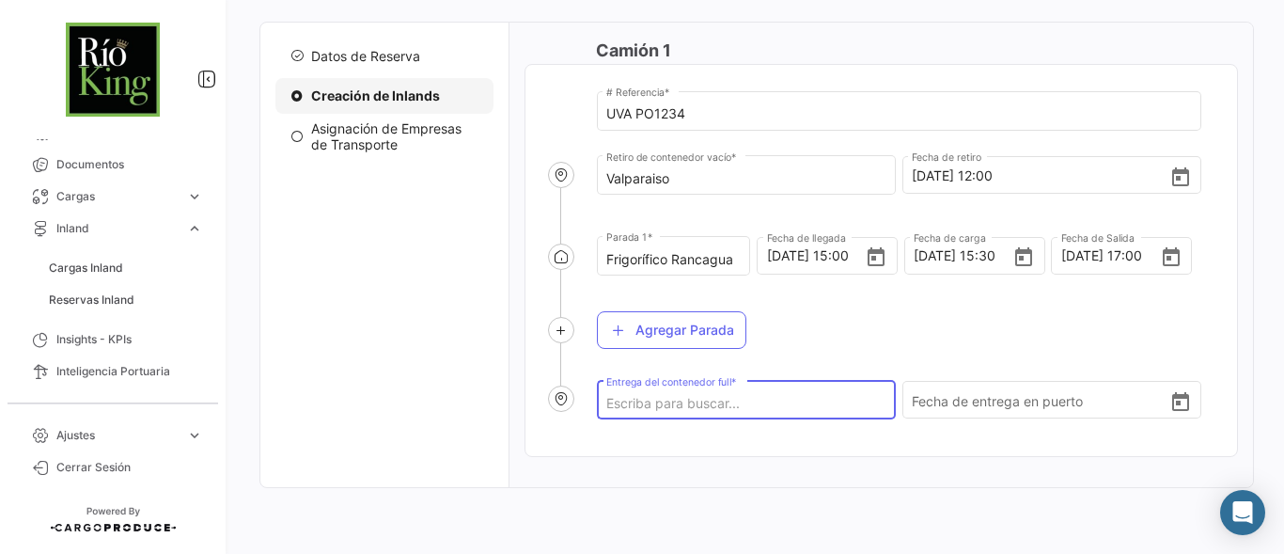
click at [669, 404] on input "Entrega del contenedor full *" at bounding box center [746, 404] width 280 height 16
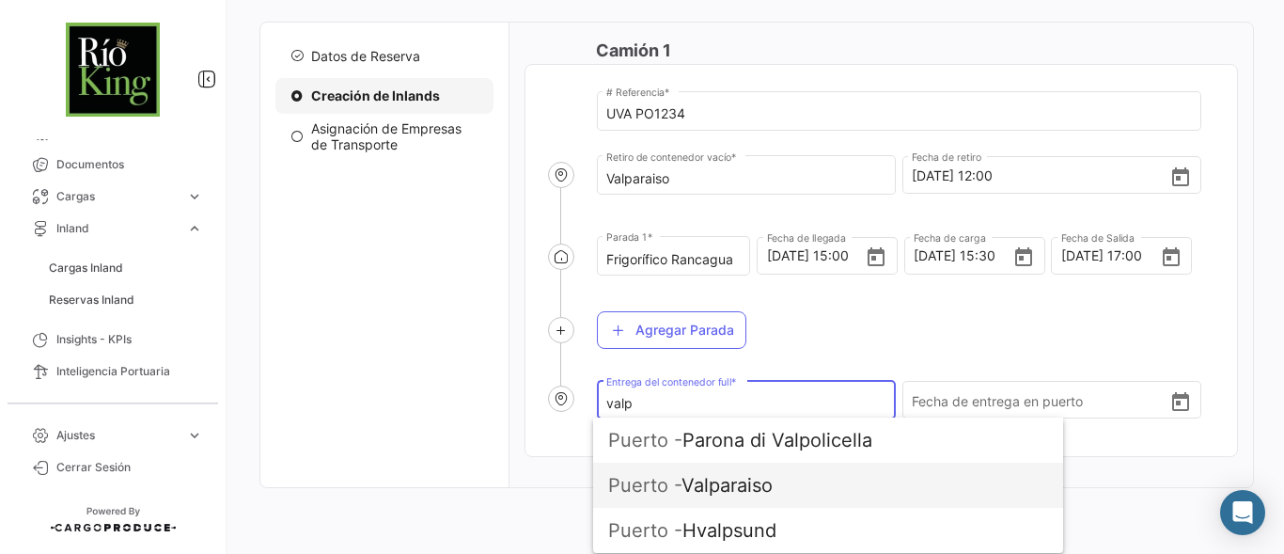
click at [744, 486] on span "Puerto - [GEOGRAPHIC_DATA]" at bounding box center [828, 484] width 440 height 45
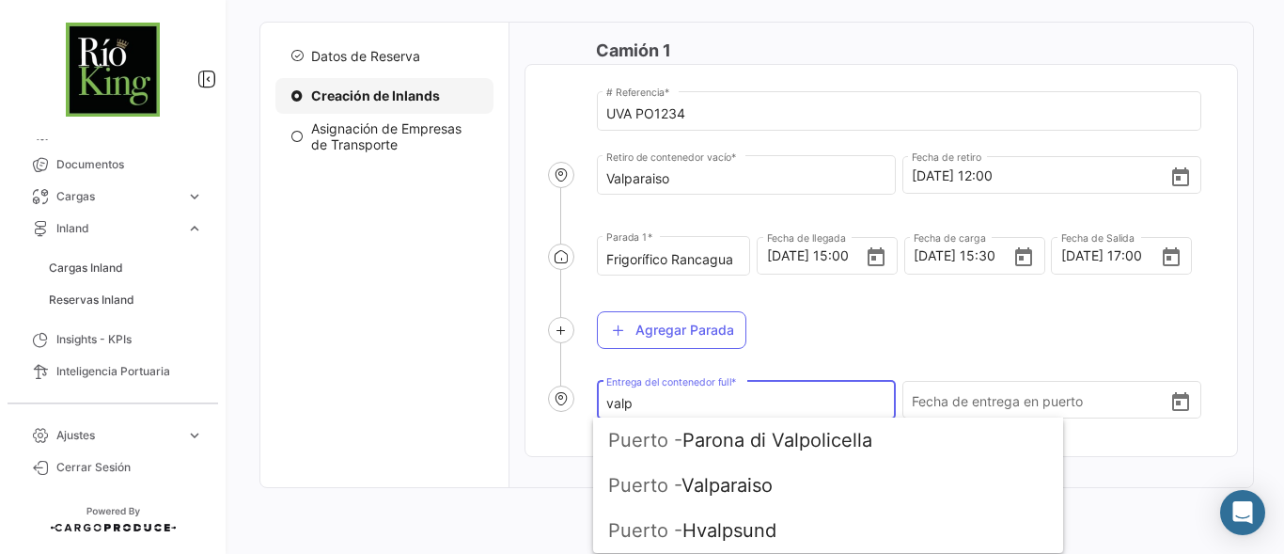
type input "Valparaiso"
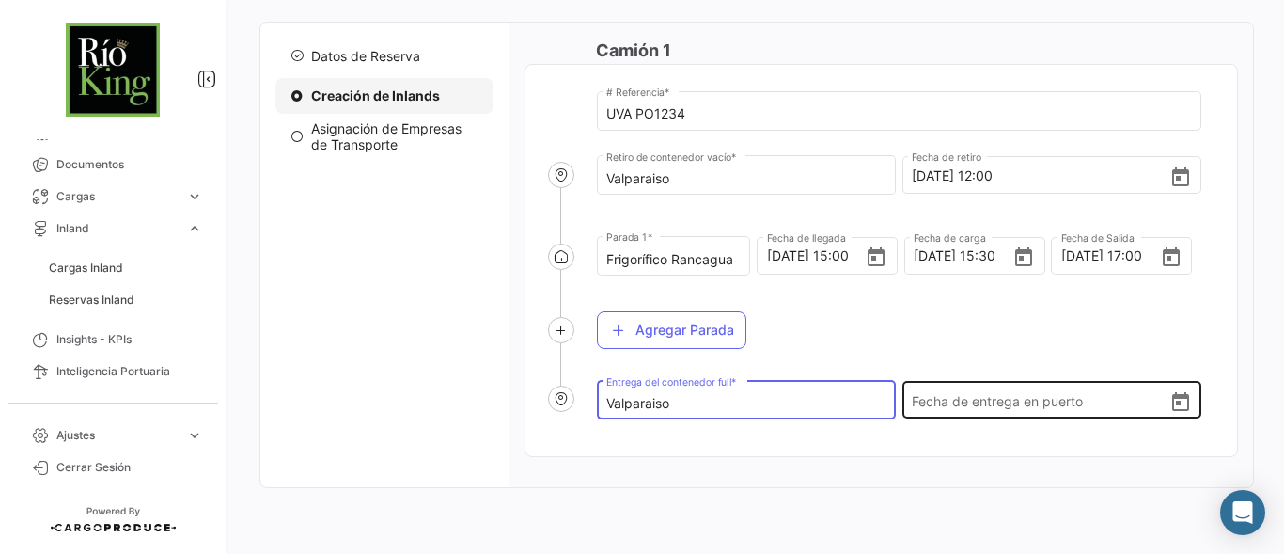
scroll to position [190, 0]
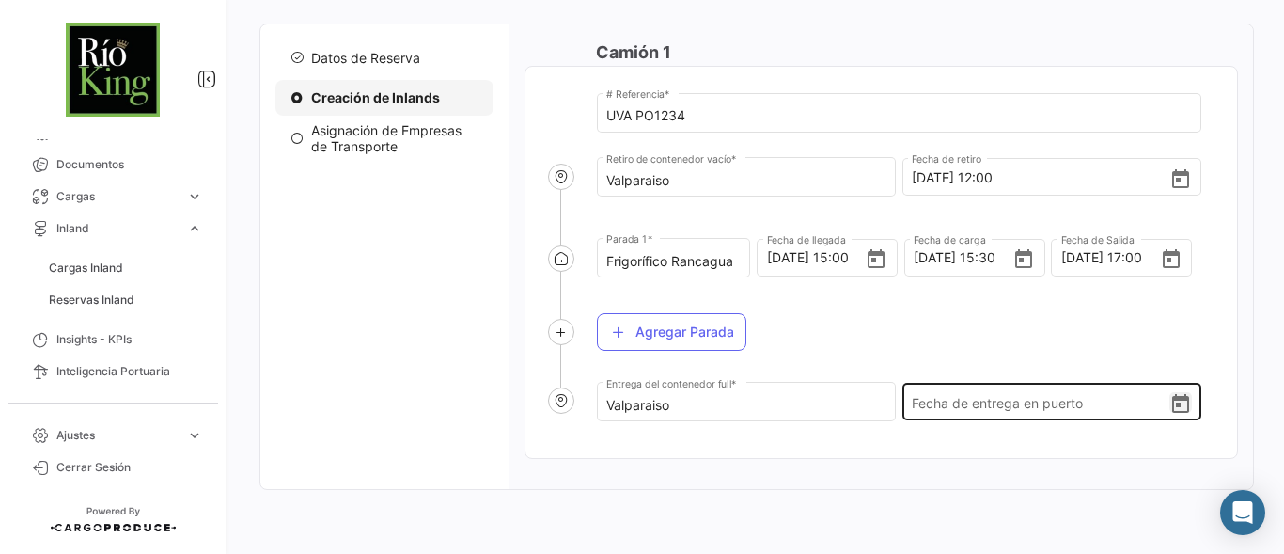
click at [1169, 407] on icon "Open calendar" at bounding box center [1180, 404] width 23 height 23
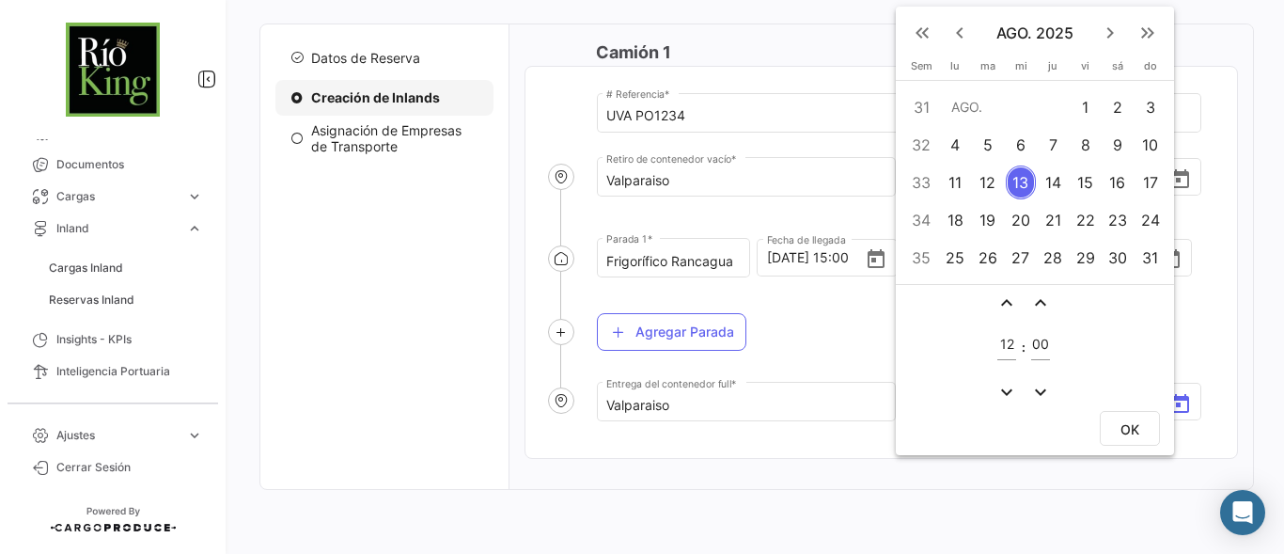
click at [1084, 188] on div "15" at bounding box center [1084, 182] width 29 height 34
click at [1008, 306] on mat-icon "expand_less" at bounding box center [1006, 302] width 23 height 23
click at [1010, 306] on mat-icon "expand_less" at bounding box center [1006, 302] width 23 height 23
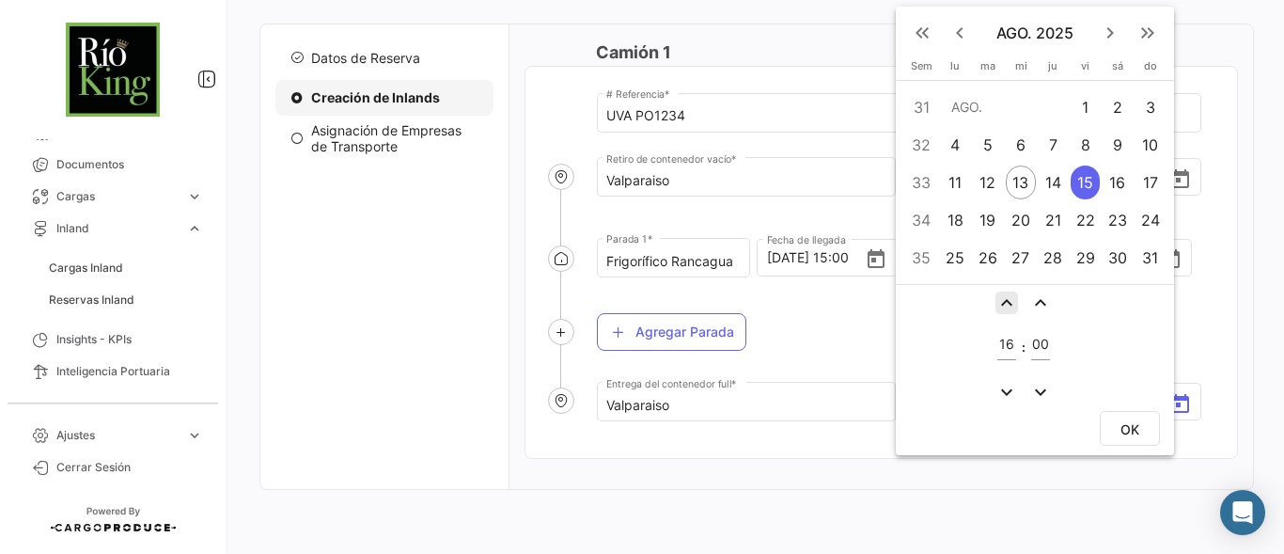
click at [1008, 292] on mat-icon "expand_less" at bounding box center [1006, 302] width 23 height 23
click at [1011, 301] on mat-icon "expand_less" at bounding box center [1006, 302] width 23 height 23
type input "19"
click at [1131, 432] on span "OK" at bounding box center [1129, 429] width 19 height 16
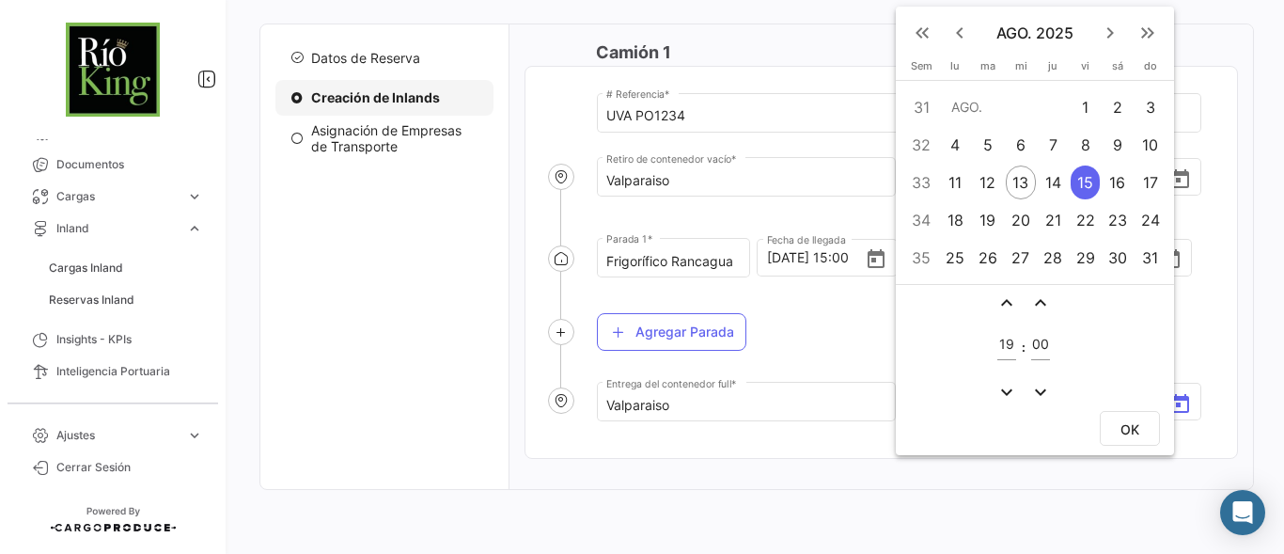
type input "[DATE] 19:00"
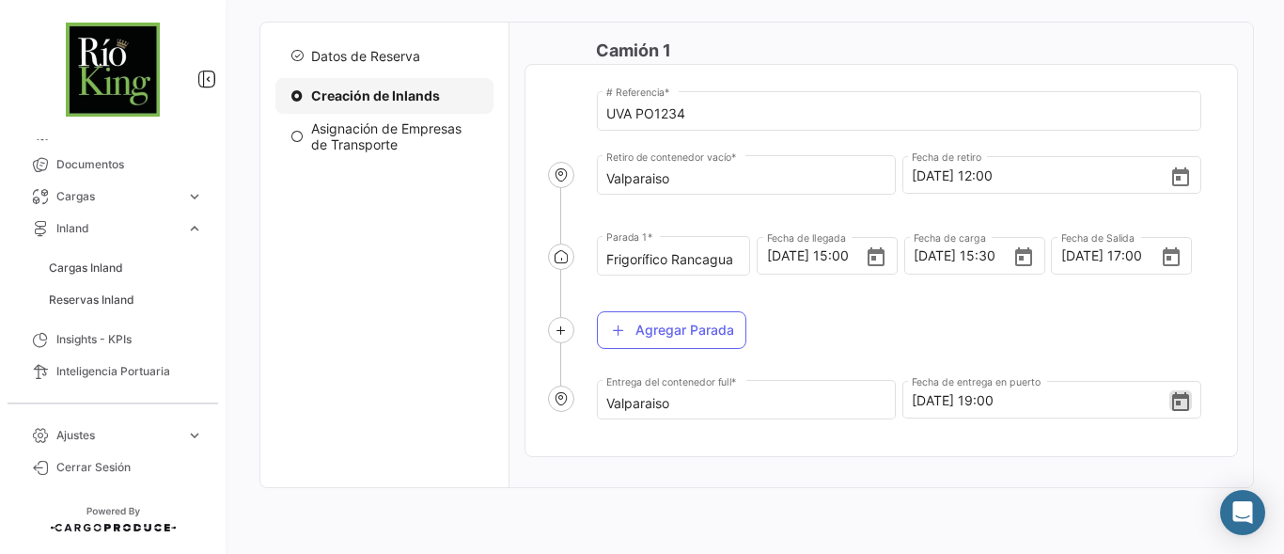
scroll to position [0, 0]
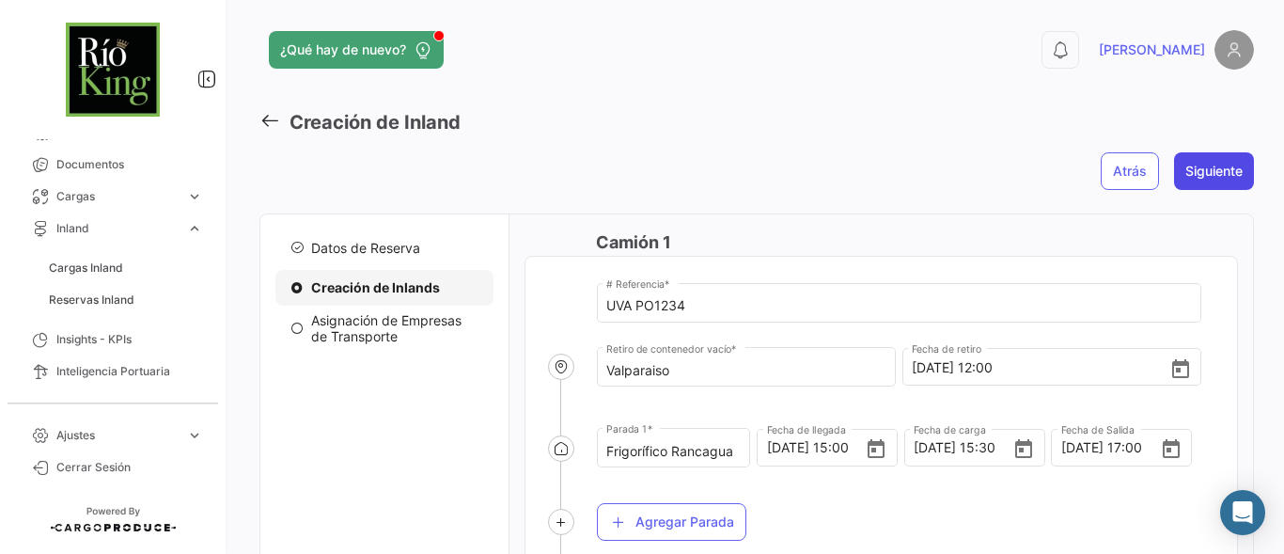
click at [1222, 178] on button "Siguiente" at bounding box center [1214, 171] width 80 height 38
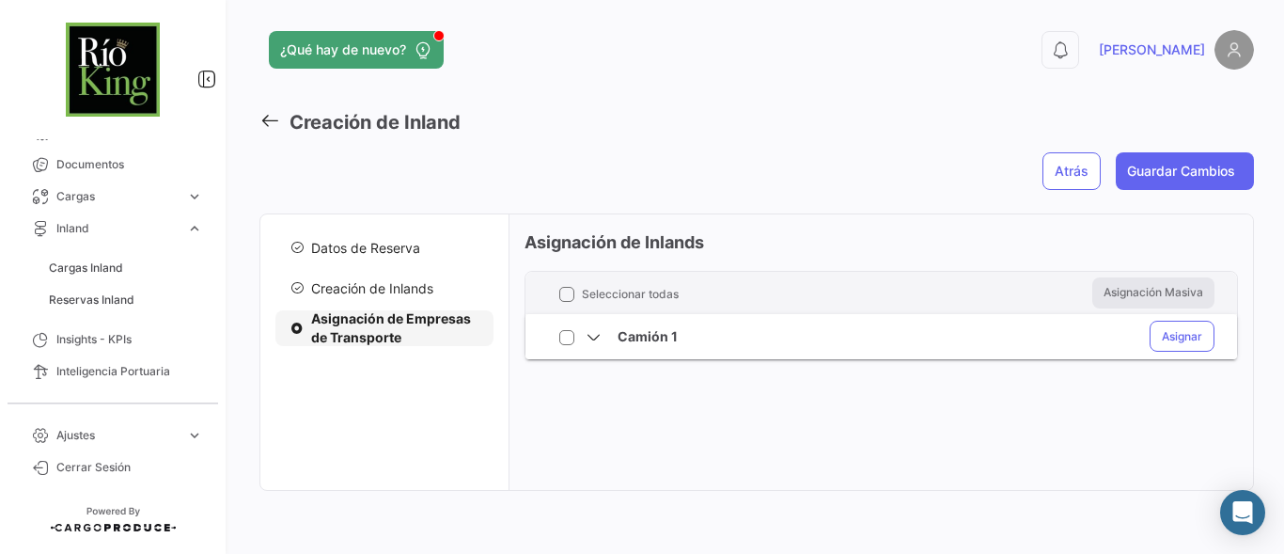
scroll to position [5, 0]
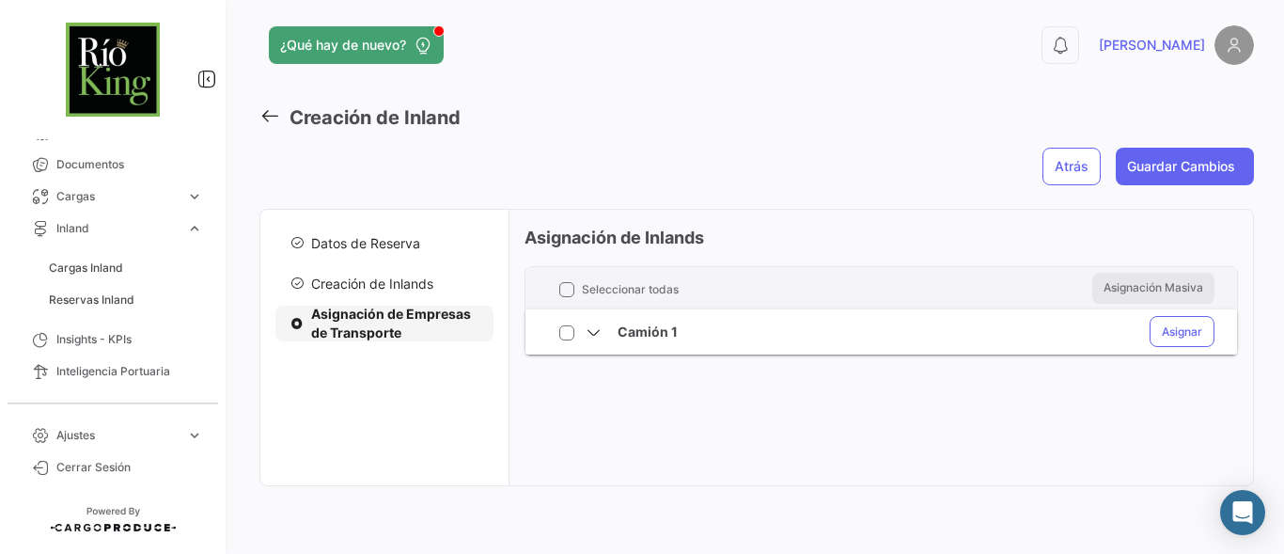
click at [565, 326] on span at bounding box center [566, 332] width 15 height 15
click at [566, 340] on input "checkbox" at bounding box center [566, 340] width 1 height 1
checkbox input "true"
click at [1168, 320] on button "Asignar" at bounding box center [1181, 331] width 65 height 31
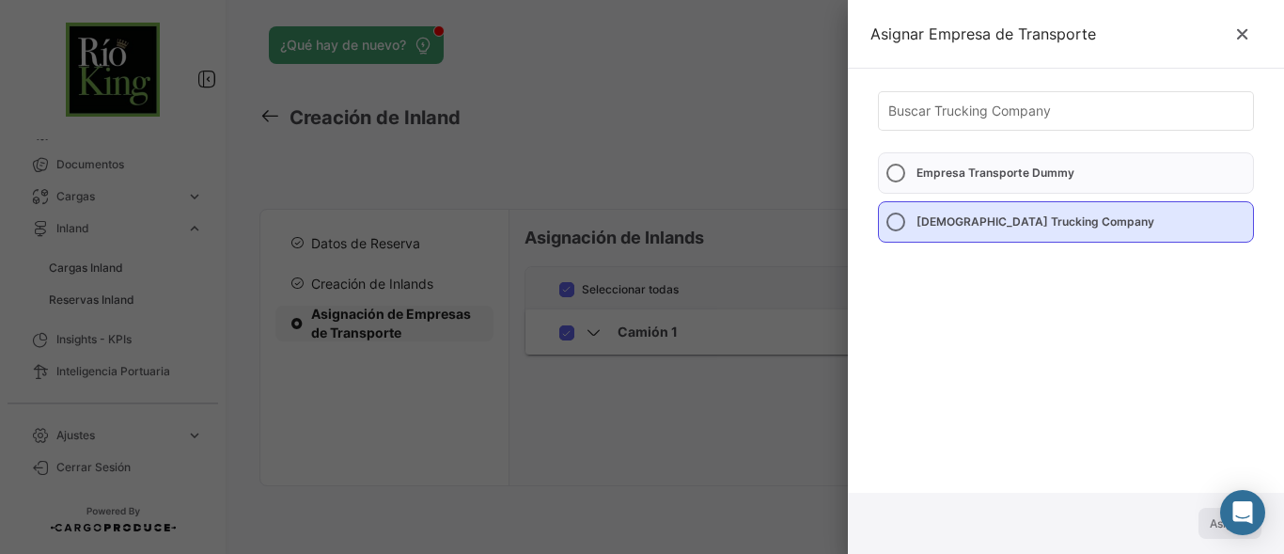
click at [896, 222] on span at bounding box center [895, 221] width 19 height 19
click at [896, 222] on input "[DEMOGRAPHIC_DATA] Trucking Company" at bounding box center [895, 221] width 19 height 19
radio input "true"
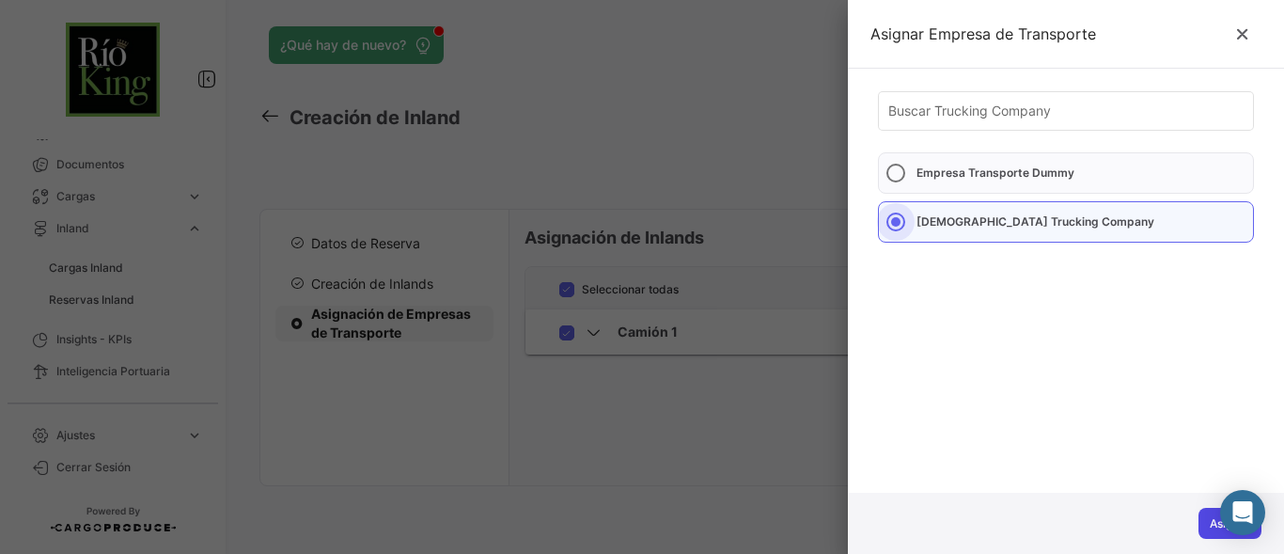
click at [1210, 516] on button "Asignar" at bounding box center [1229, 522] width 63 height 31
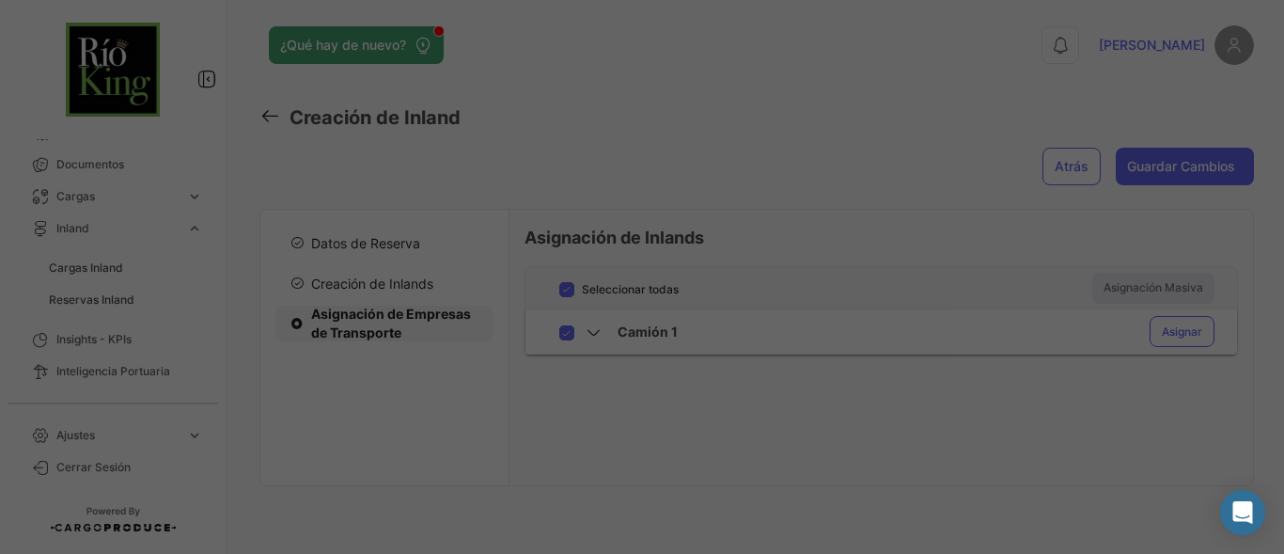
checkbox input "false"
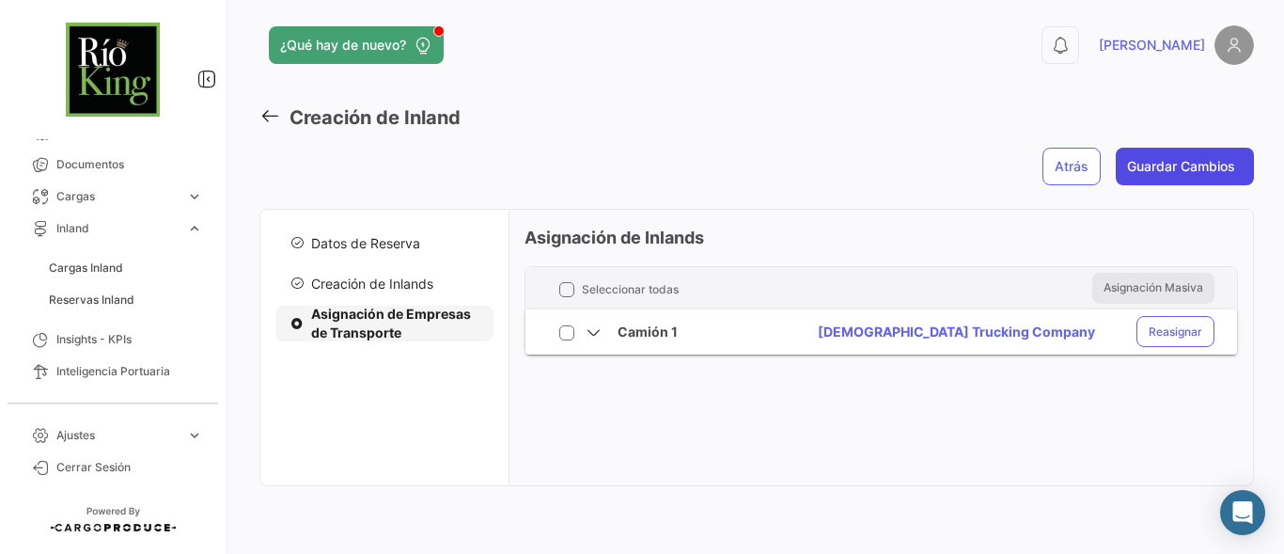
click at [1200, 161] on button "Guardar Cambios" at bounding box center [1185, 167] width 138 height 38
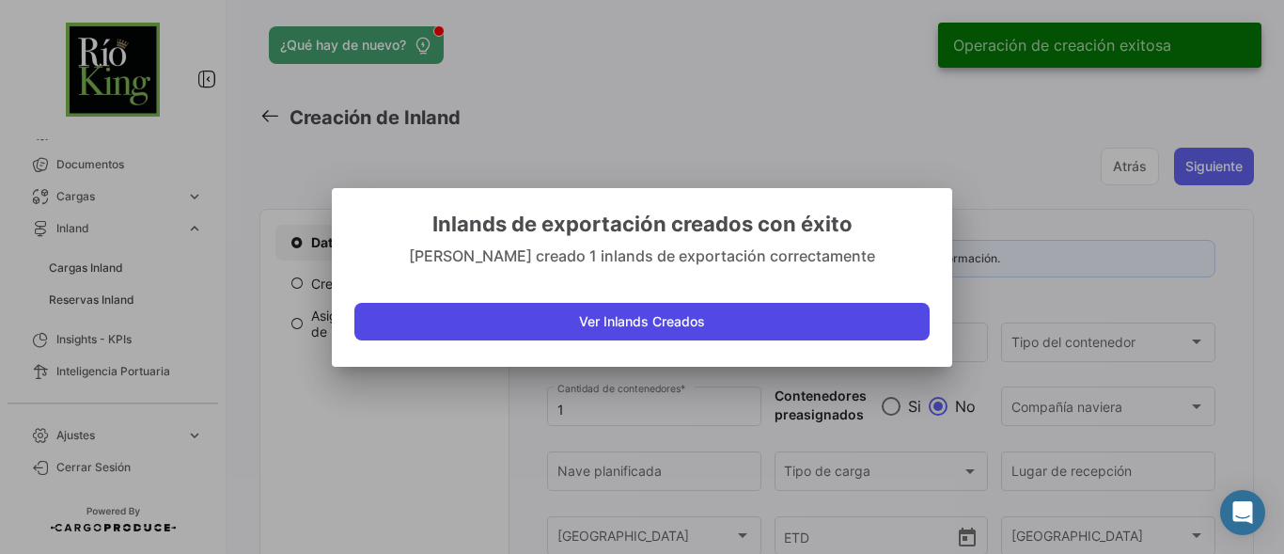
click at [626, 325] on button "Ver Inlands Creados" at bounding box center [641, 322] width 575 height 38
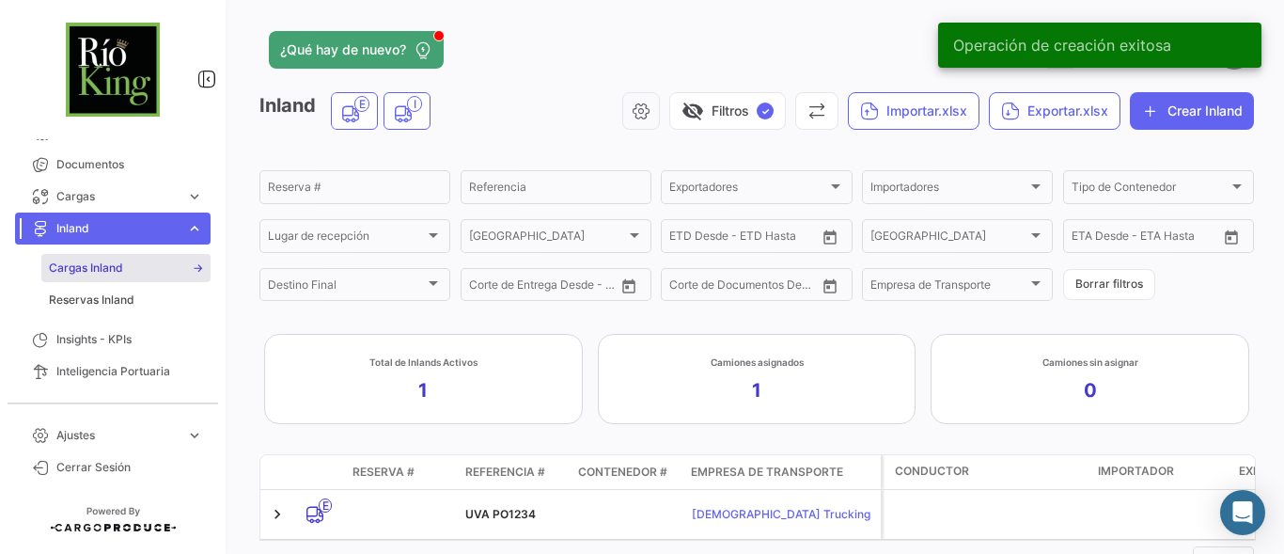
click at [92, 269] on span "Cargas Inland" at bounding box center [86, 267] width 74 height 17
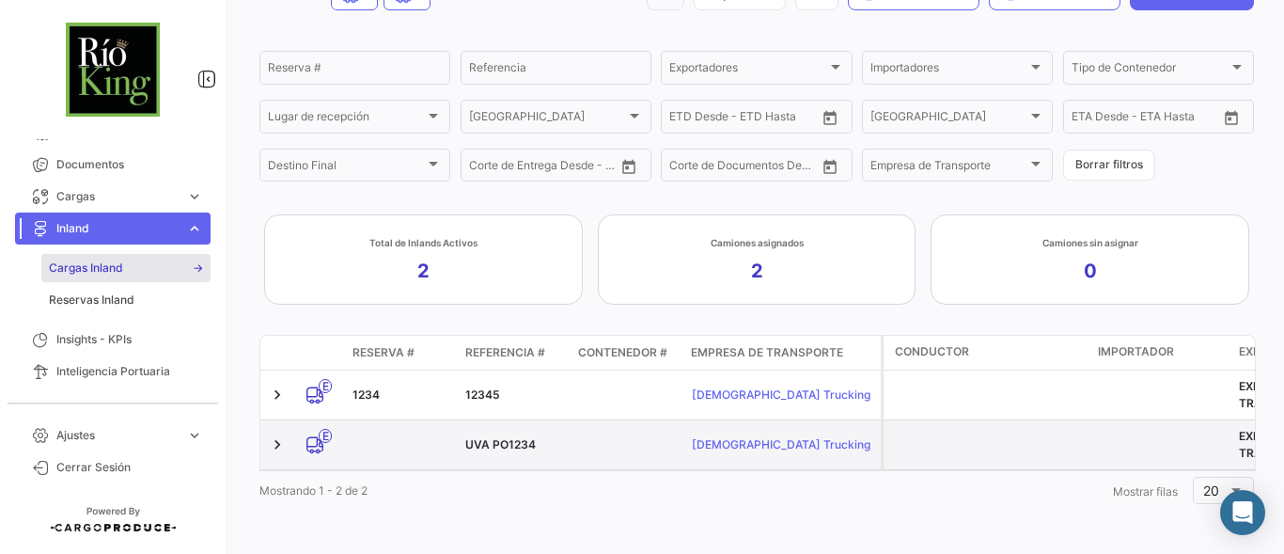
click at [481, 436] on div "UVA PO1234" at bounding box center [514, 444] width 98 height 17
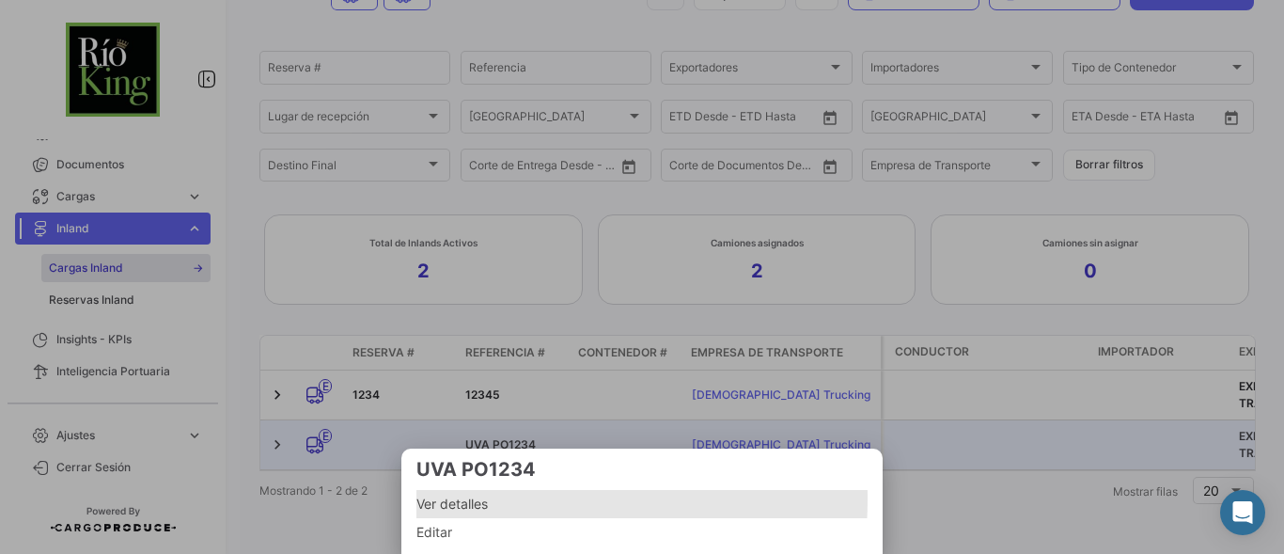
click at [456, 499] on span "Ver detalles" at bounding box center [641, 503] width 451 height 23
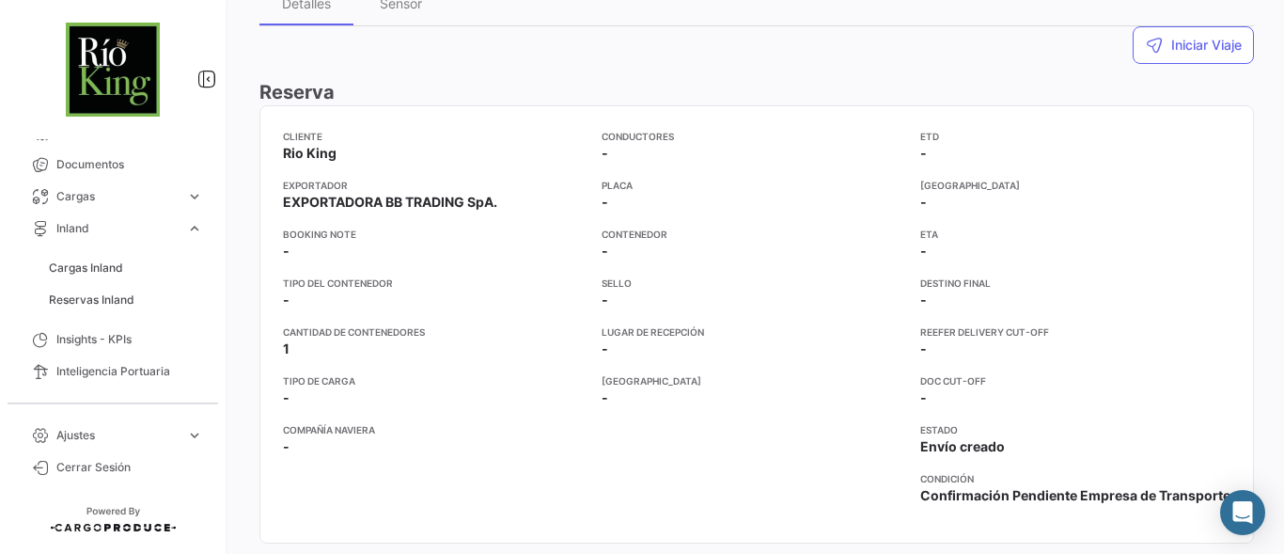
scroll to position [62, 0]
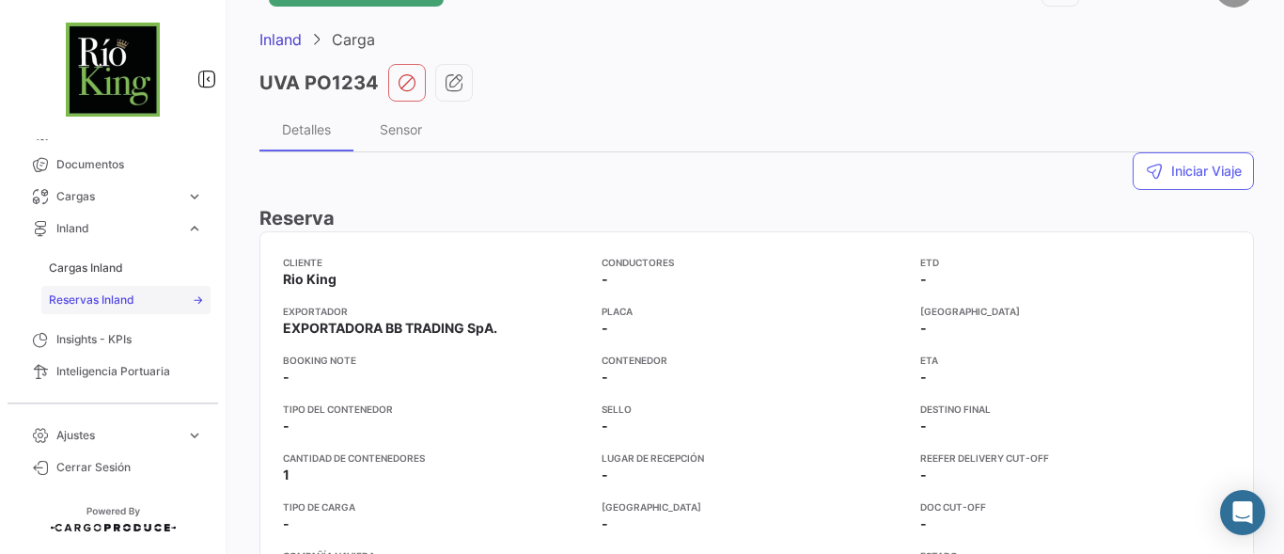
click at [80, 296] on span "Reservas Inland" at bounding box center [92, 299] width 86 height 17
click at [91, 274] on span "Cargas Inland" at bounding box center [86, 267] width 74 height 17
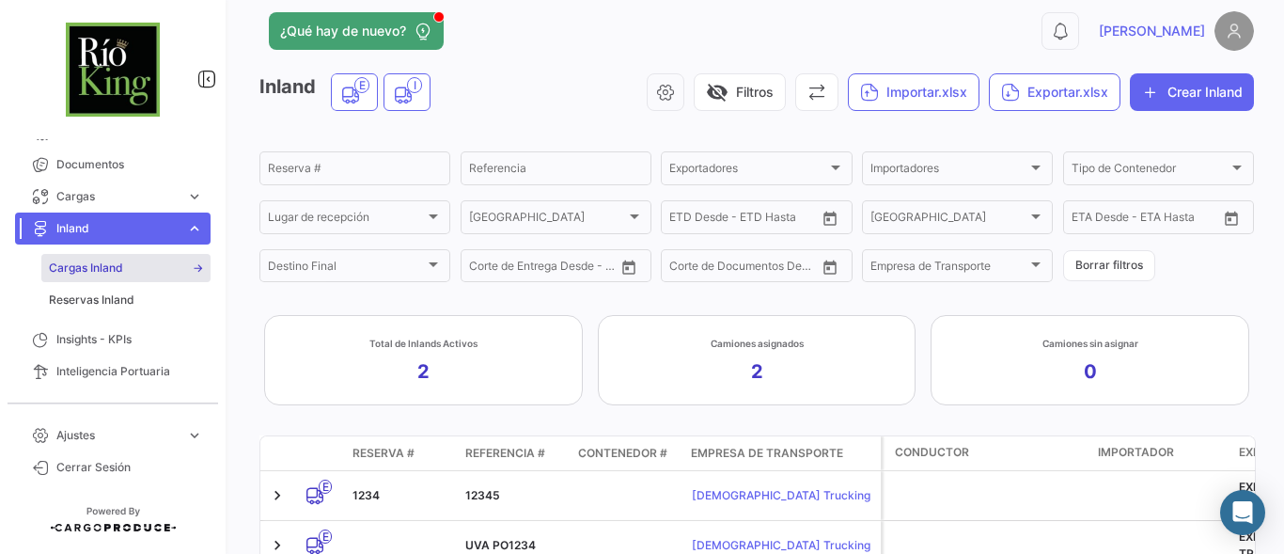
scroll to position [133, 0]
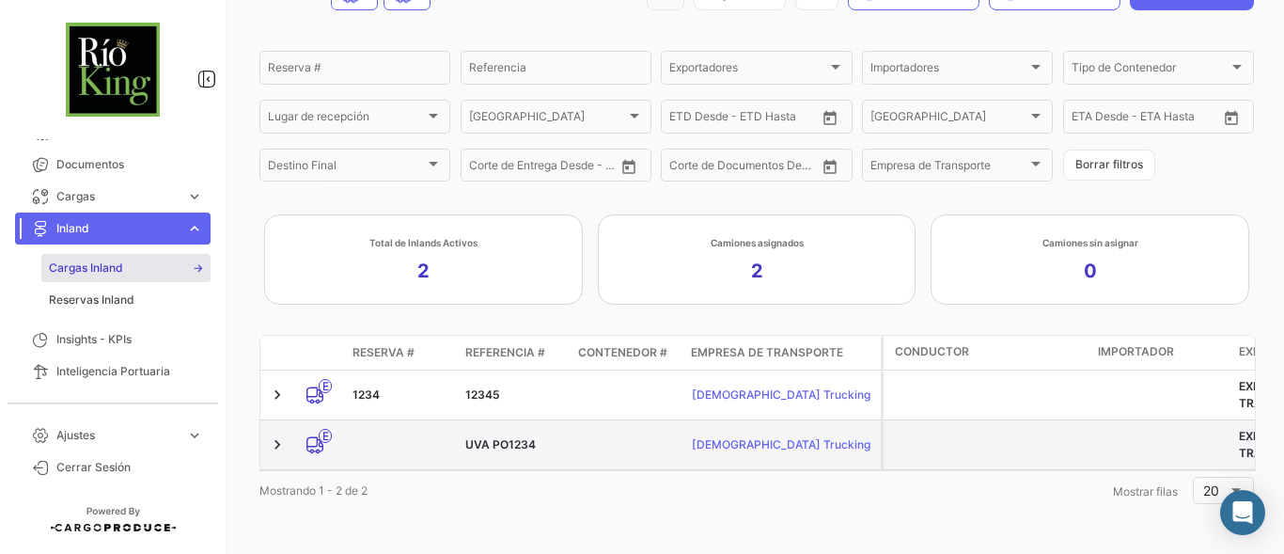
click at [518, 436] on div "UVA PO1234" at bounding box center [514, 444] width 98 height 17
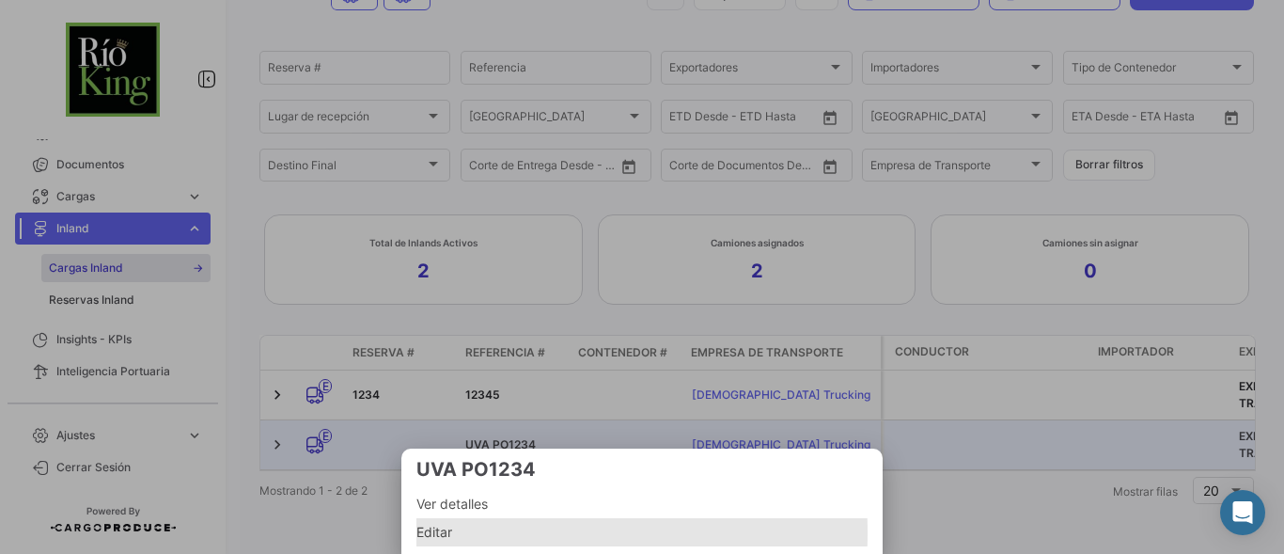
click at [440, 533] on span "Editar" at bounding box center [641, 532] width 451 height 23
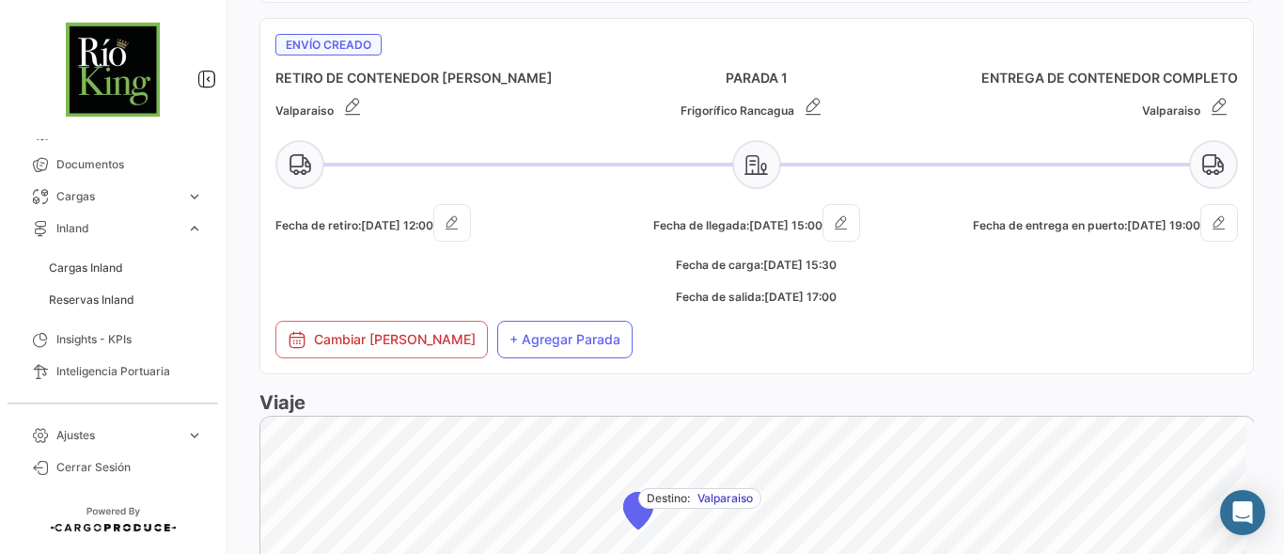
scroll to position [940, 0]
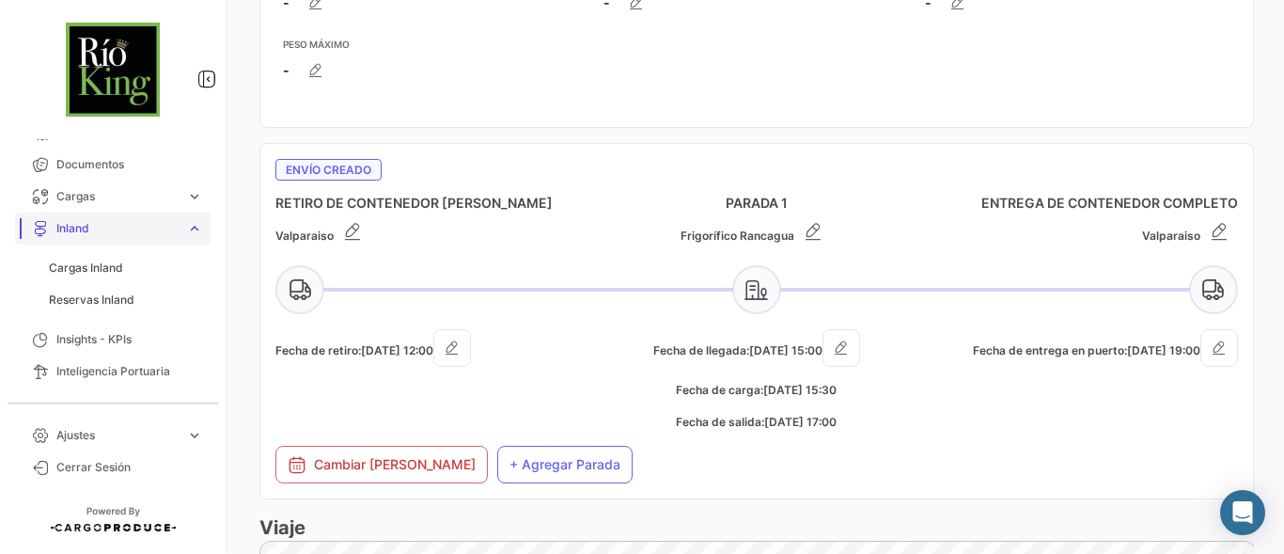
click at [100, 234] on span "Inland" at bounding box center [117, 228] width 122 height 17
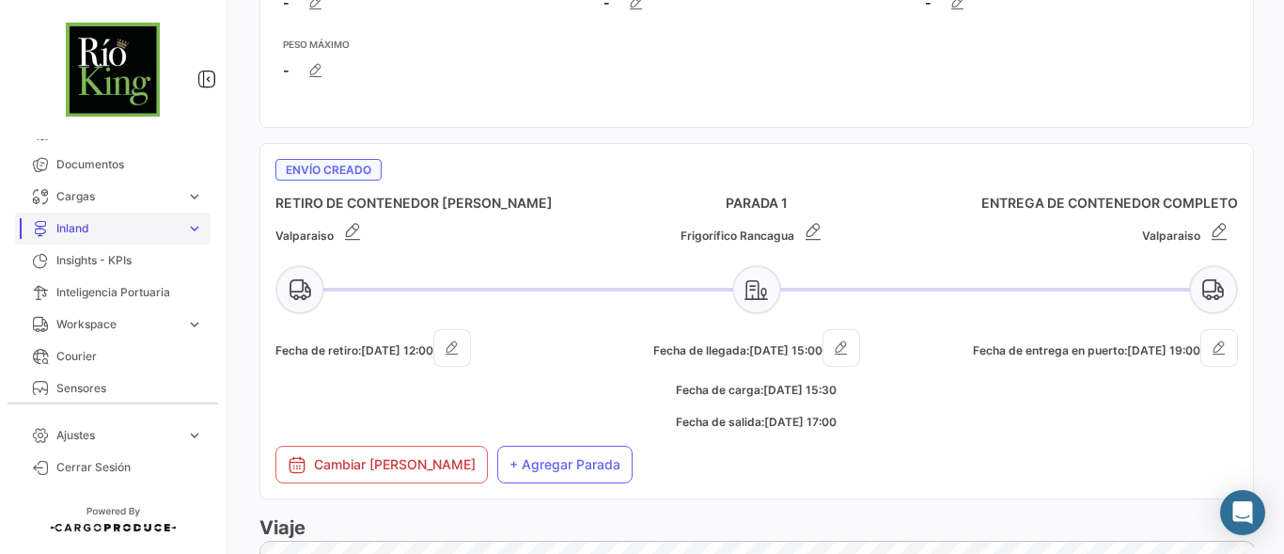
click at [107, 227] on span "Inland" at bounding box center [117, 228] width 122 height 17
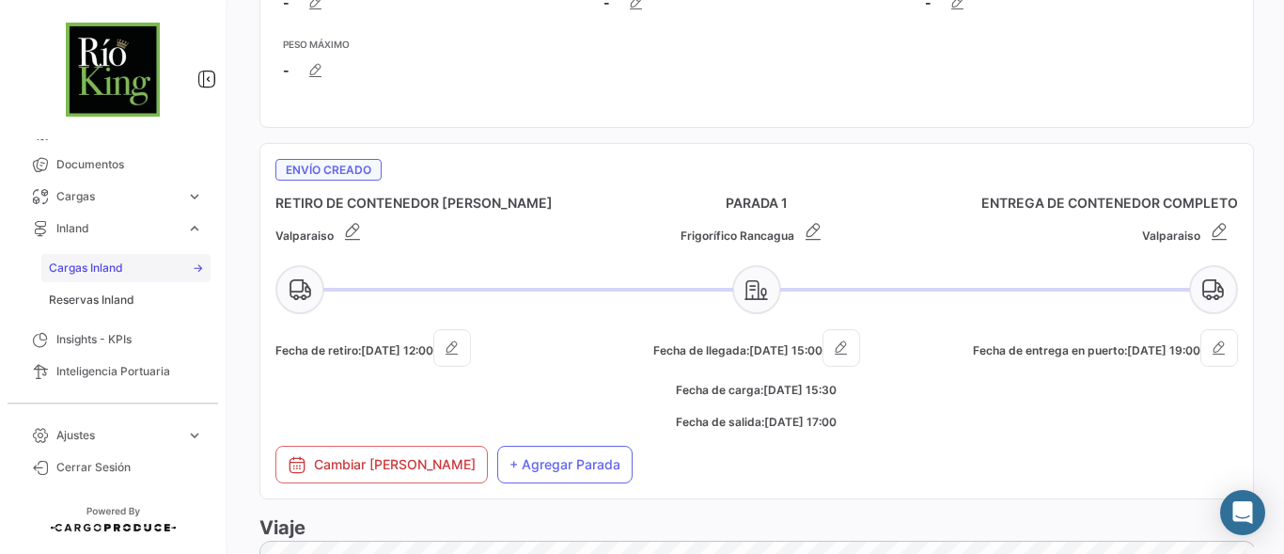
click at [101, 273] on span "Cargas Inland" at bounding box center [86, 267] width 74 height 17
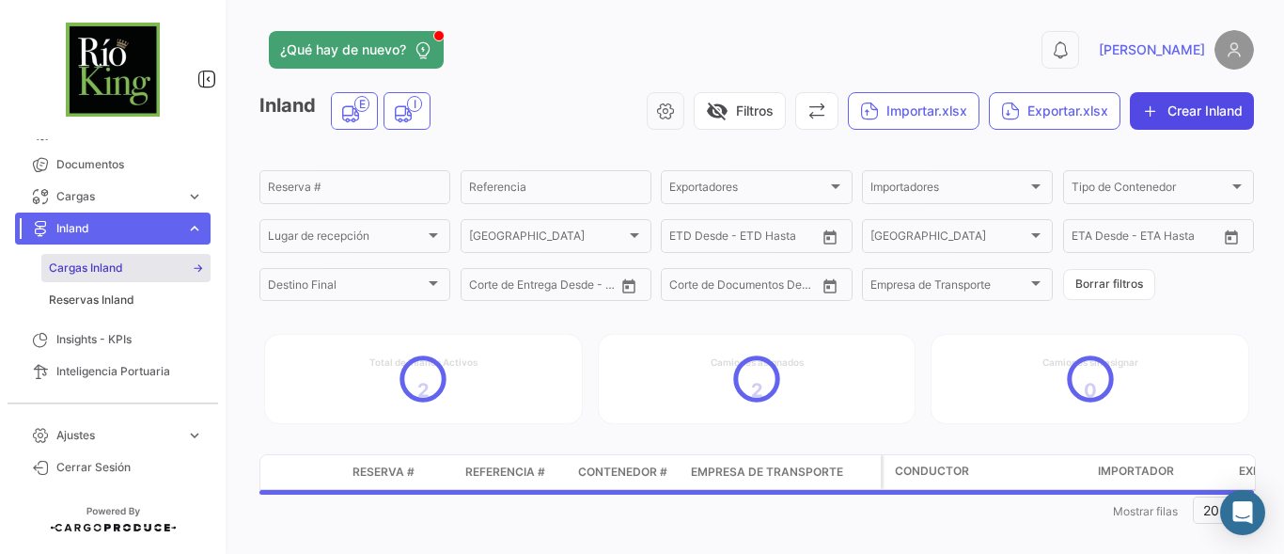
click at [1182, 102] on button "Crear Inland" at bounding box center [1192, 111] width 124 height 38
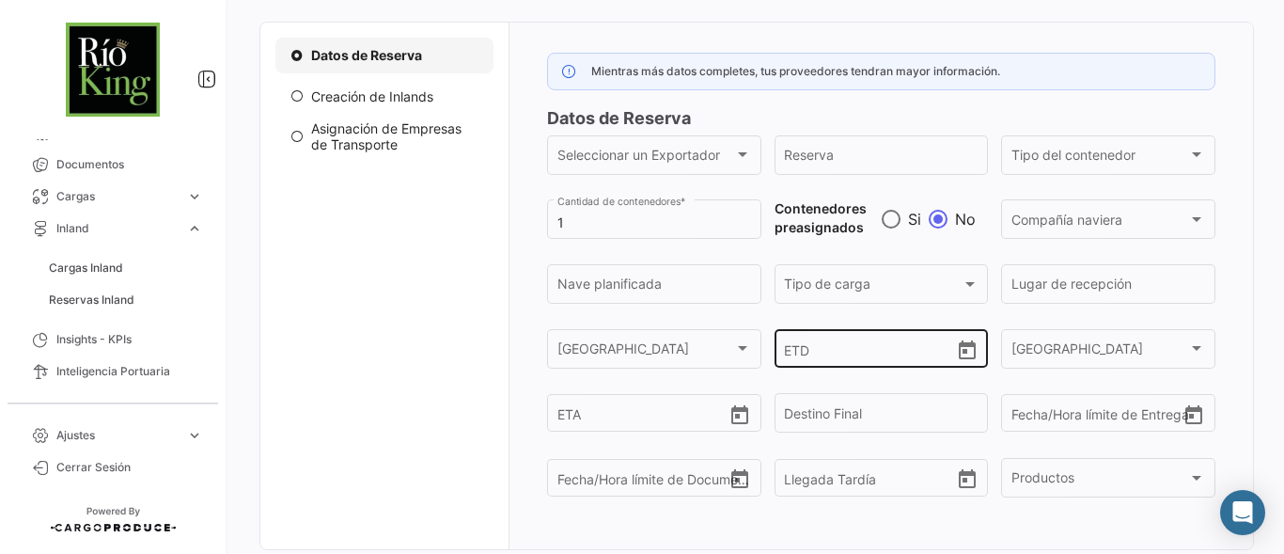
scroll to position [255, 0]
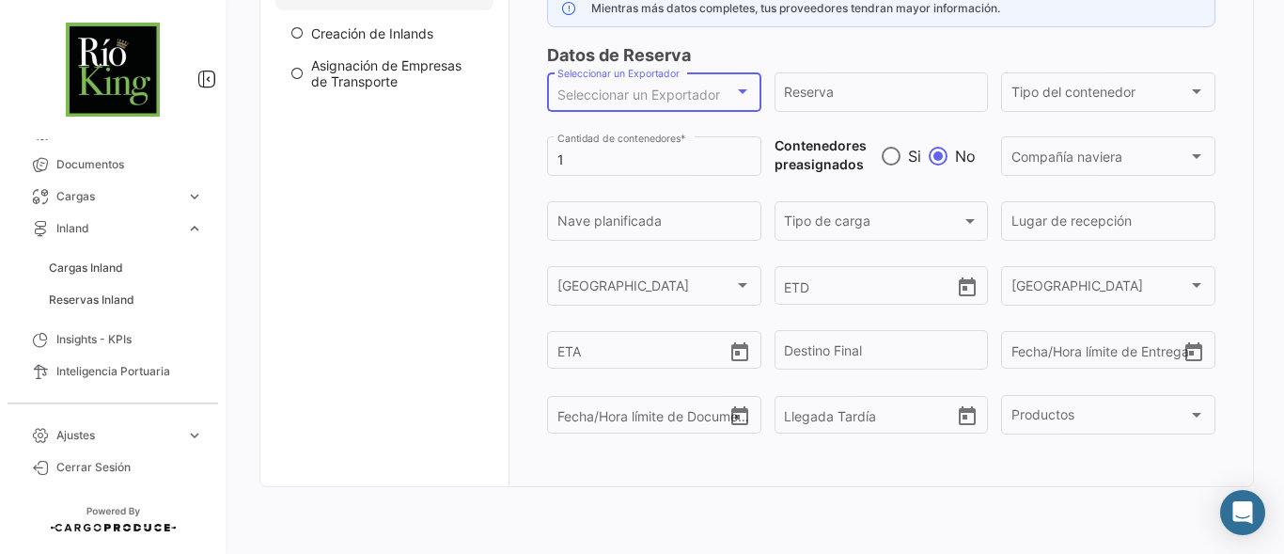
click at [680, 87] on span "Seleccionar un Exportador" at bounding box center [638, 94] width 163 height 16
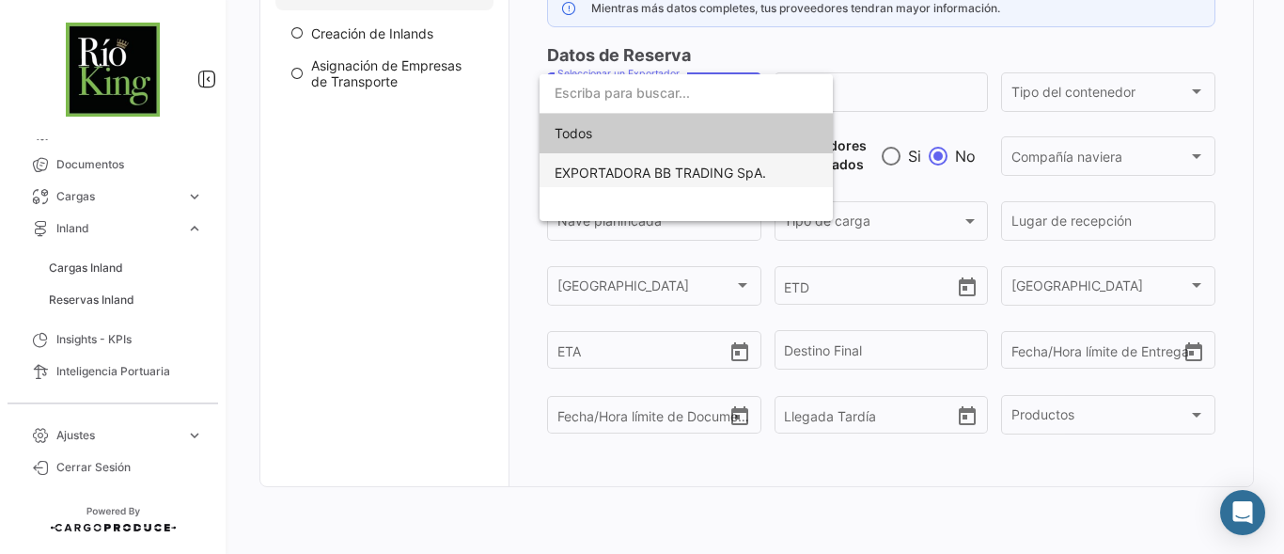
click at [608, 163] on span "EXPORTADORA BB TRADING SpA." at bounding box center [685, 172] width 263 height 39
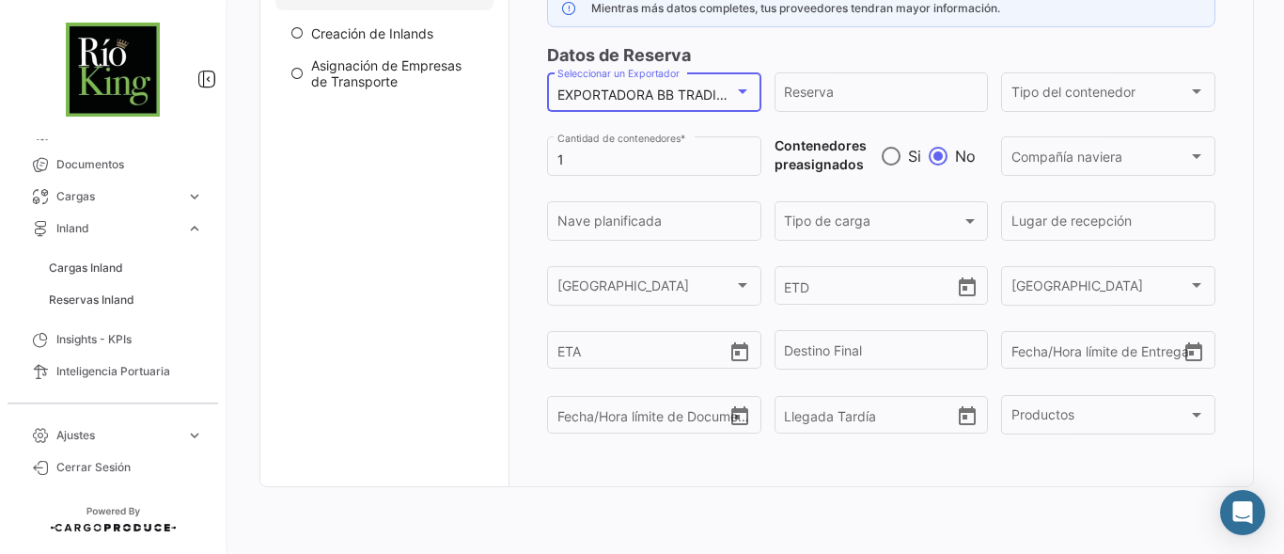
scroll to position [67, 0]
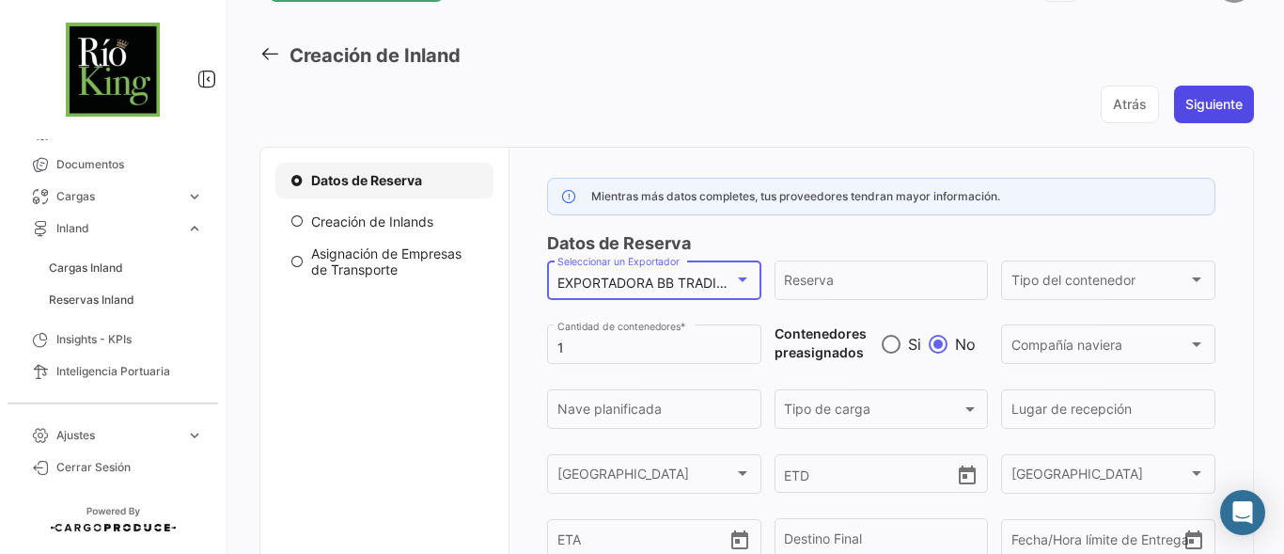
click at [1214, 105] on button "Siguiente" at bounding box center [1214, 105] width 80 height 38
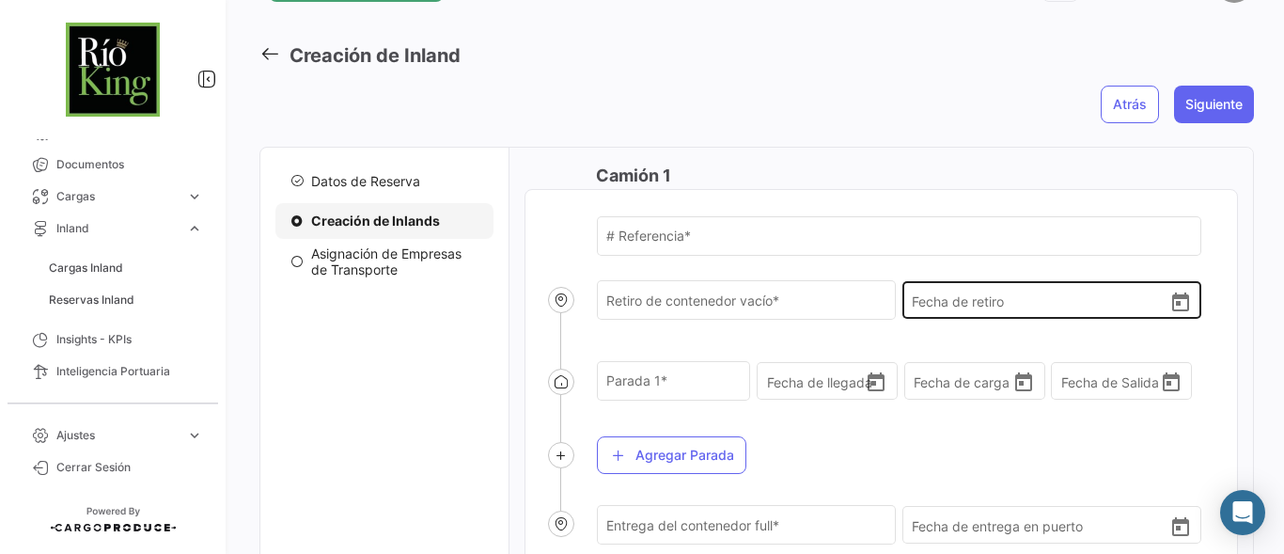
scroll to position [192, 0]
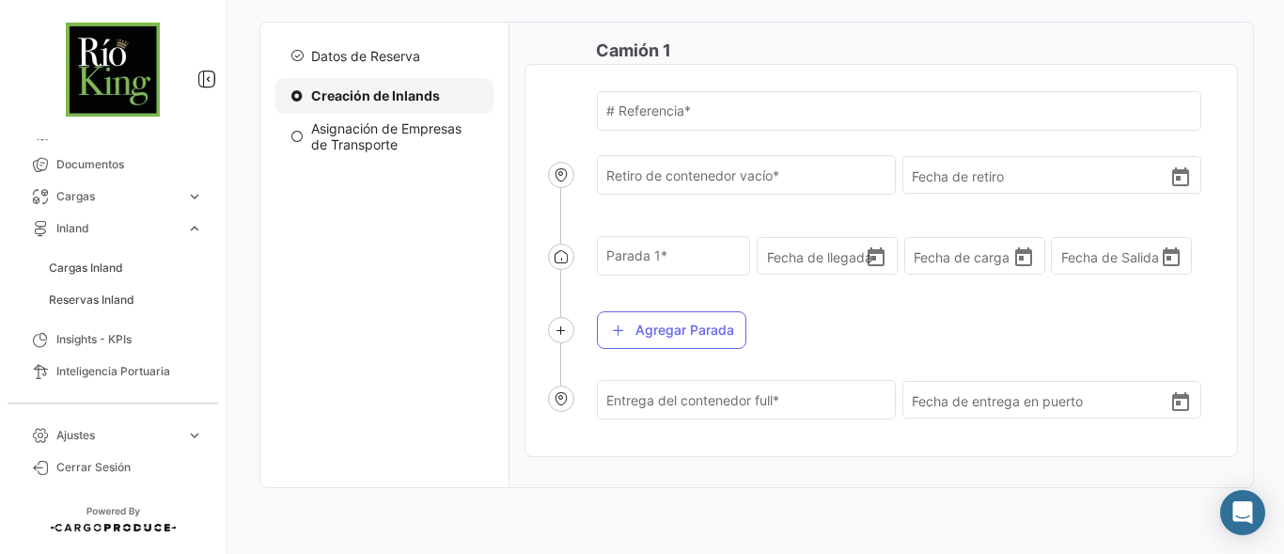
click at [413, 55] on span "Datos de Reserva" at bounding box center [365, 56] width 109 height 16
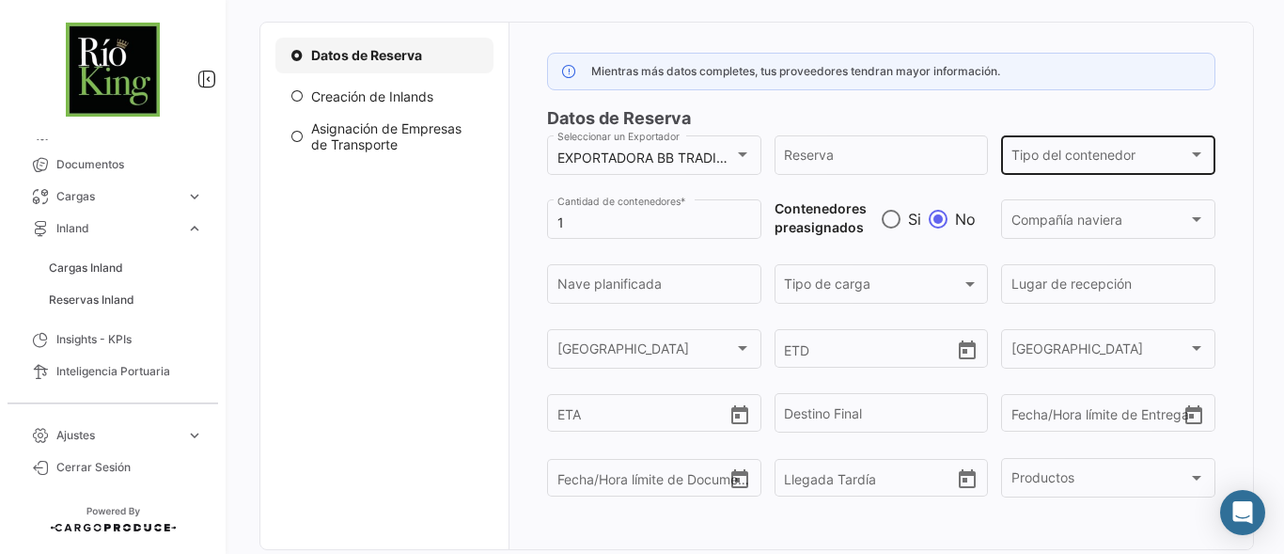
click at [1071, 160] on span "Tipo del contenedor" at bounding box center [1100, 158] width 178 height 16
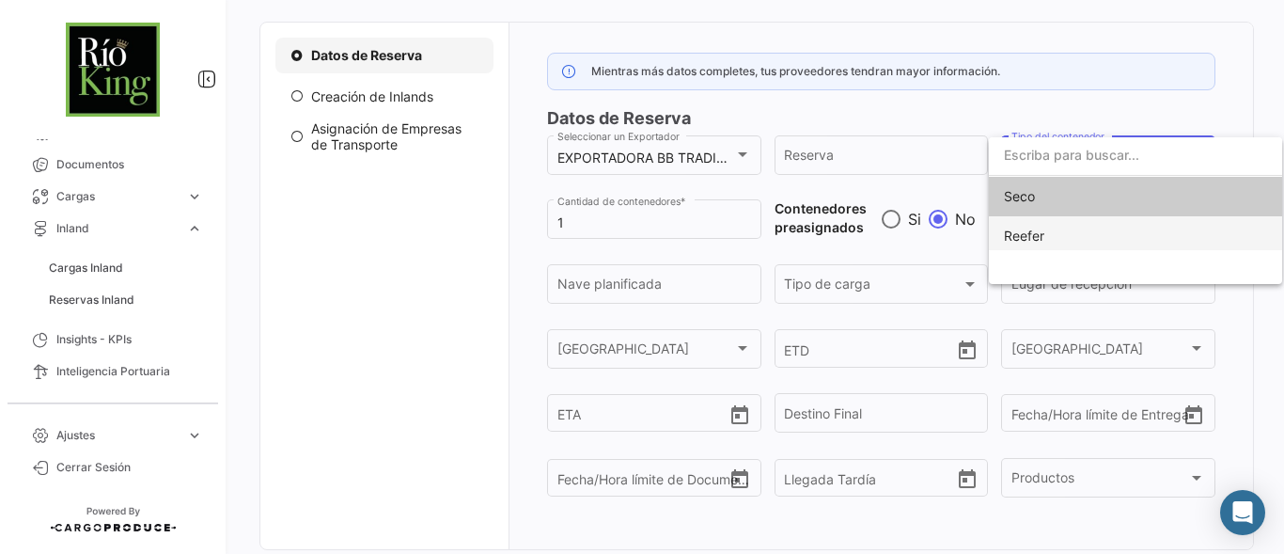
click at [1035, 242] on span "Reefer" at bounding box center [1024, 235] width 40 height 16
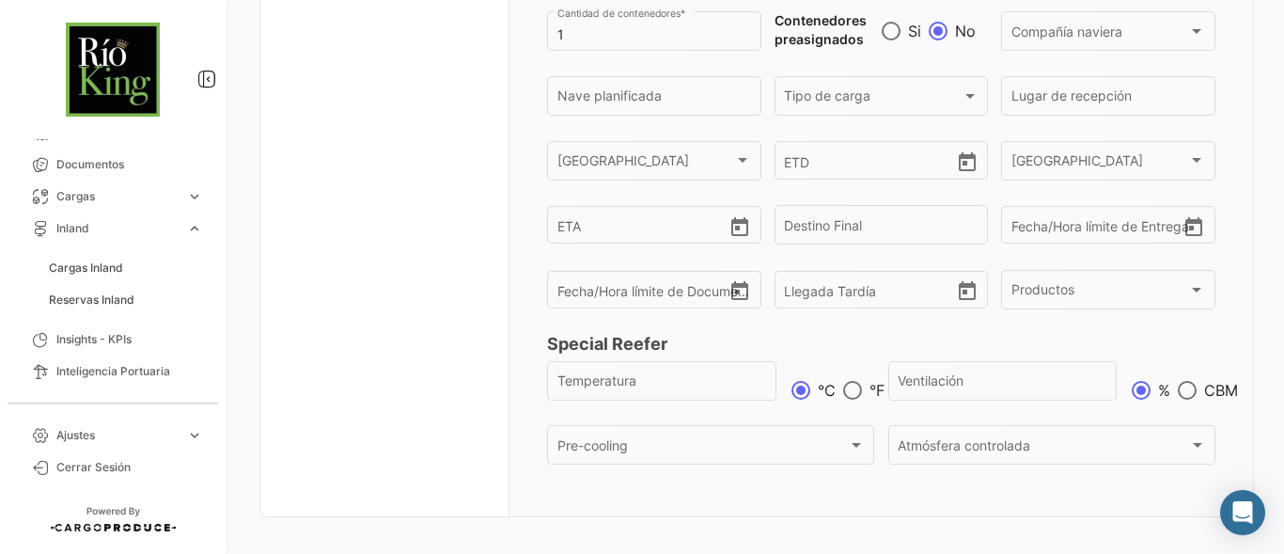
scroll to position [410, 0]
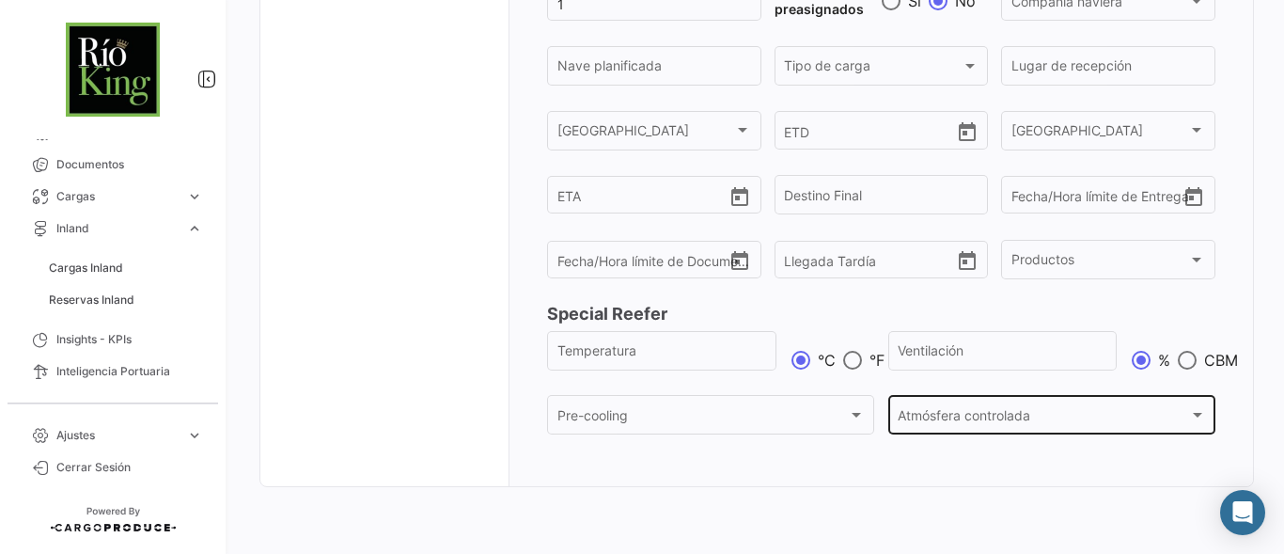
click at [1026, 422] on div "Atmósfera controlada" at bounding box center [1042, 419] width 290 height 16
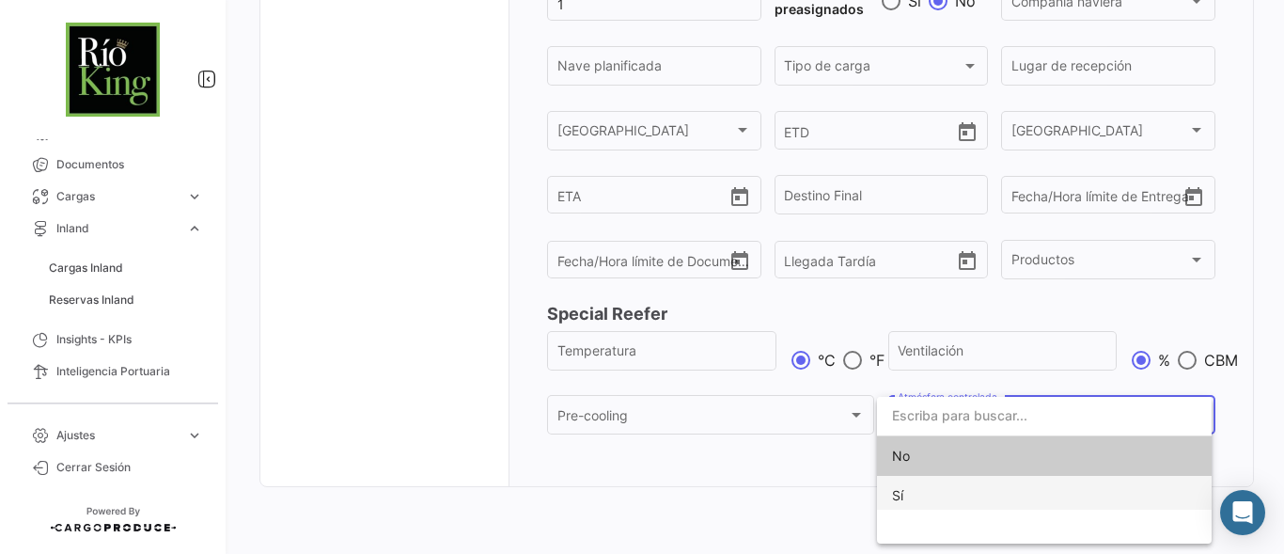
click at [897, 494] on span "Sí" at bounding box center [897, 495] width 11 height 16
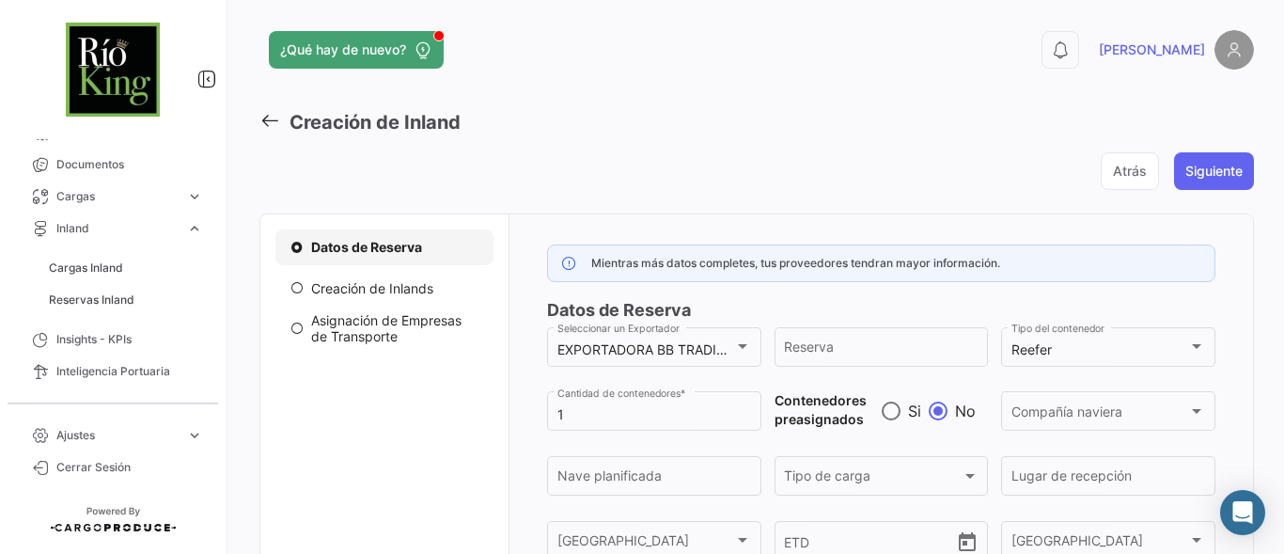
scroll to position [188, 0]
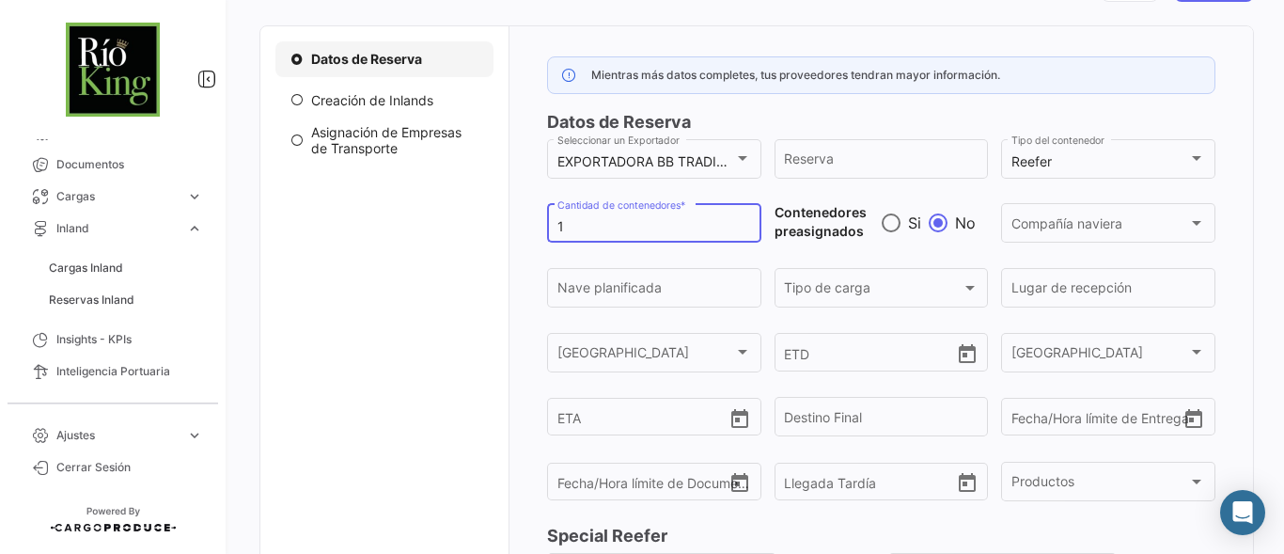
drag, startPoint x: 597, startPoint y: 226, endPoint x: 538, endPoint y: 222, distance: 59.3
click at [538, 222] on div "Mientras más datos completes, tus proveedores tendran mayor información. Datos …" at bounding box center [880, 399] width 713 height 686
type input "20"
click at [436, 215] on div "Datos de Reserva Creación de Inlands Asignación de Empresas de Transporte" at bounding box center [384, 399] width 248 height 746
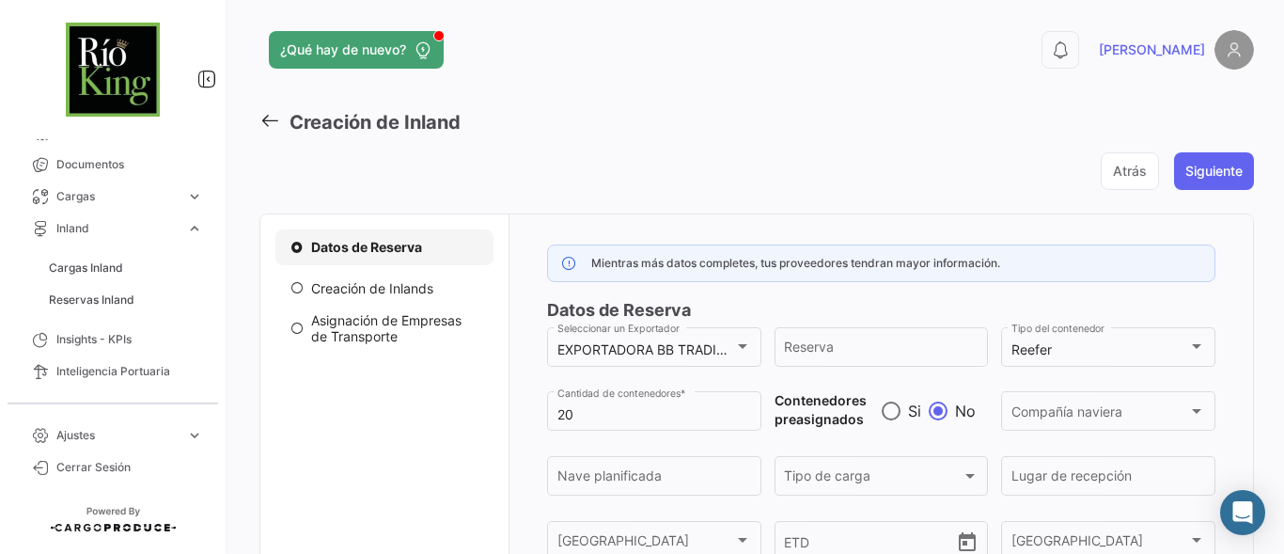
scroll to position [62, 0]
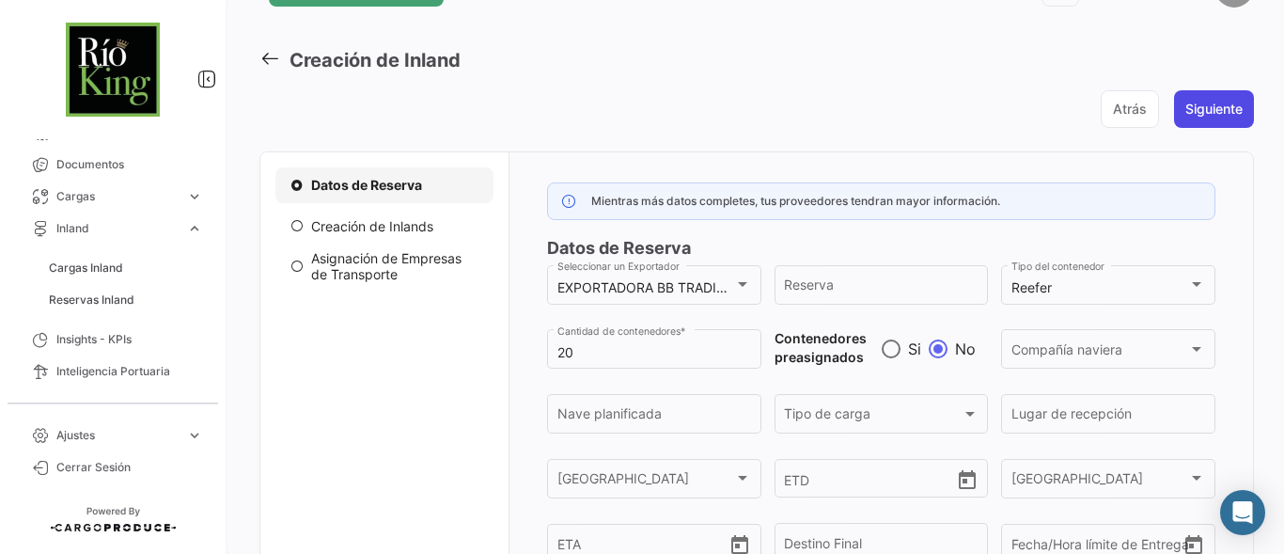
click at [1210, 113] on button "Siguiente" at bounding box center [1214, 109] width 80 height 38
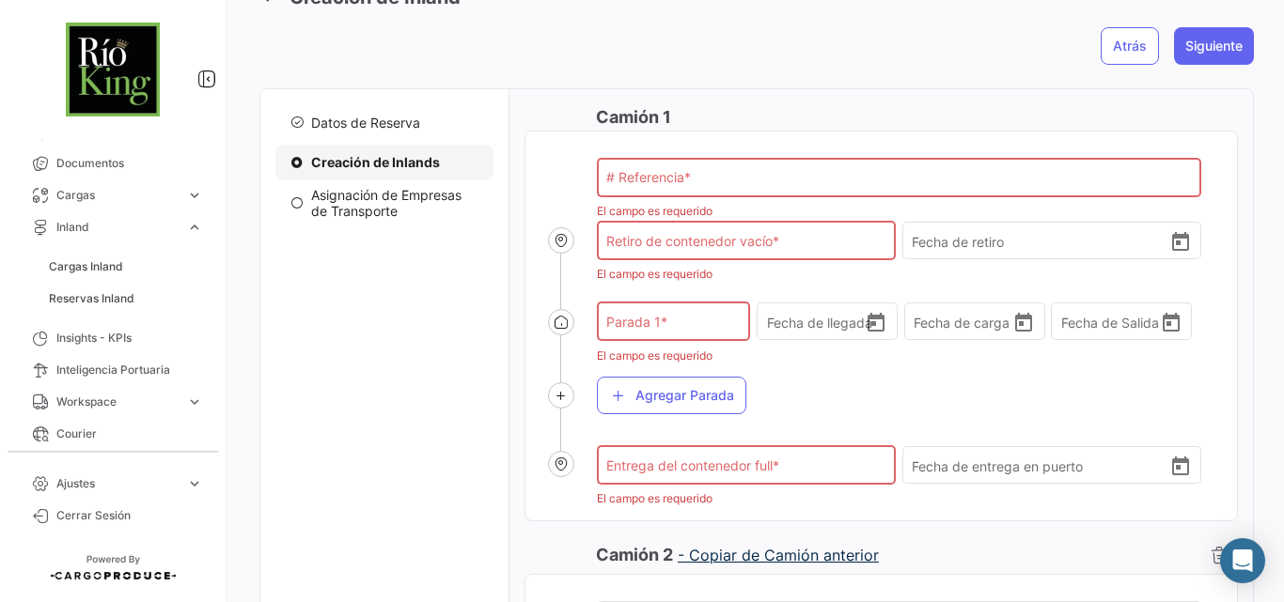
scroll to position [125, 0]
click at [87, 231] on span "Inland" at bounding box center [117, 227] width 122 height 17
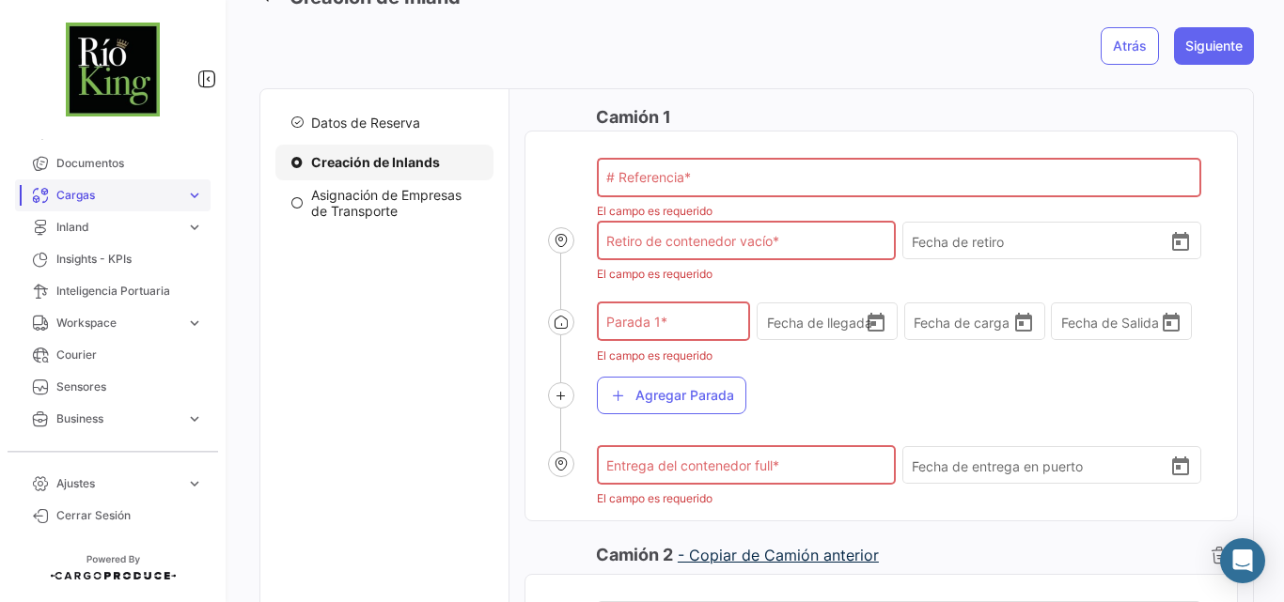
click at [99, 197] on span "Cargas" at bounding box center [117, 195] width 122 height 17
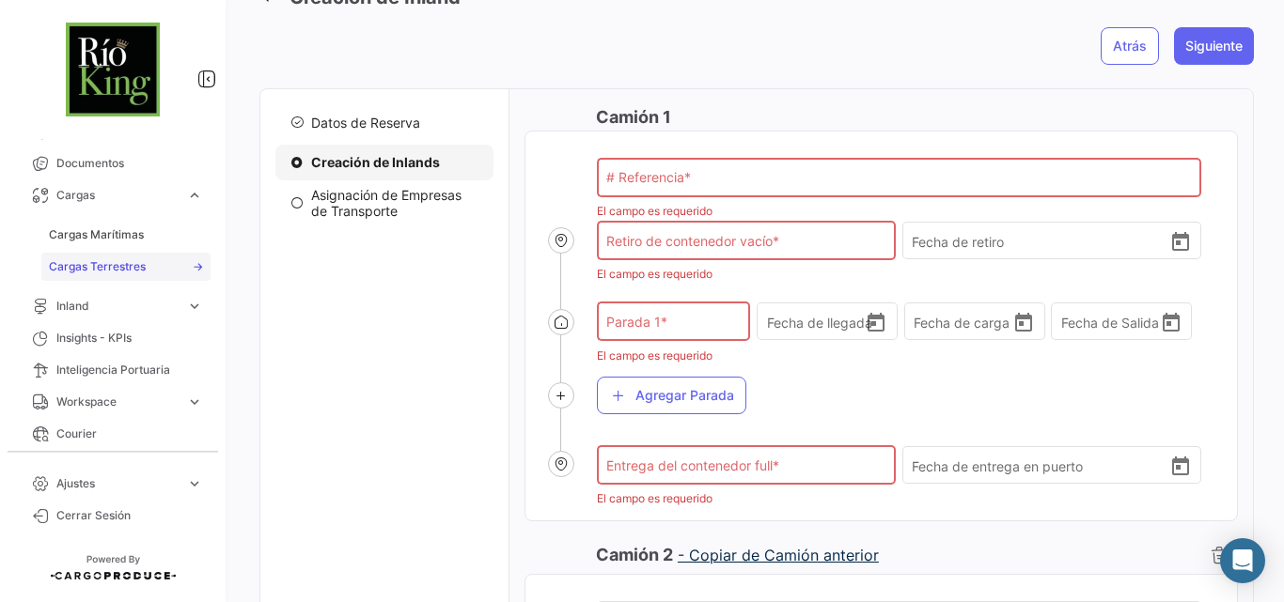
click at [98, 262] on span "Cargas Terrestres" at bounding box center [97, 266] width 97 height 17
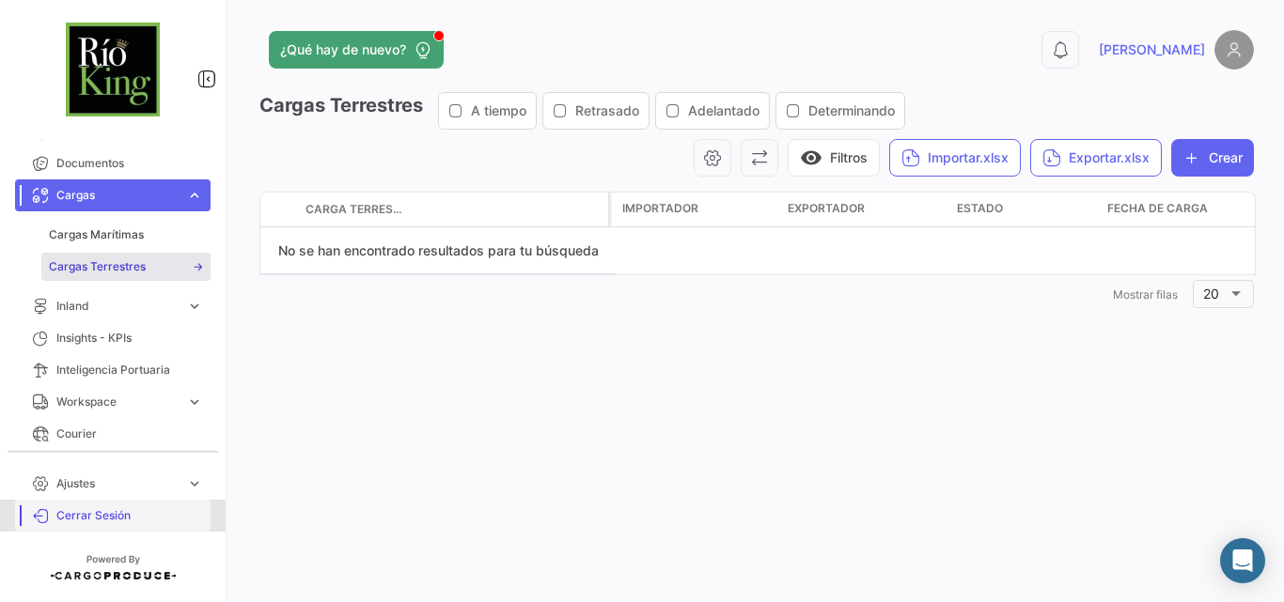
click at [109, 510] on span "Cerrar Sesión" at bounding box center [129, 515] width 147 height 17
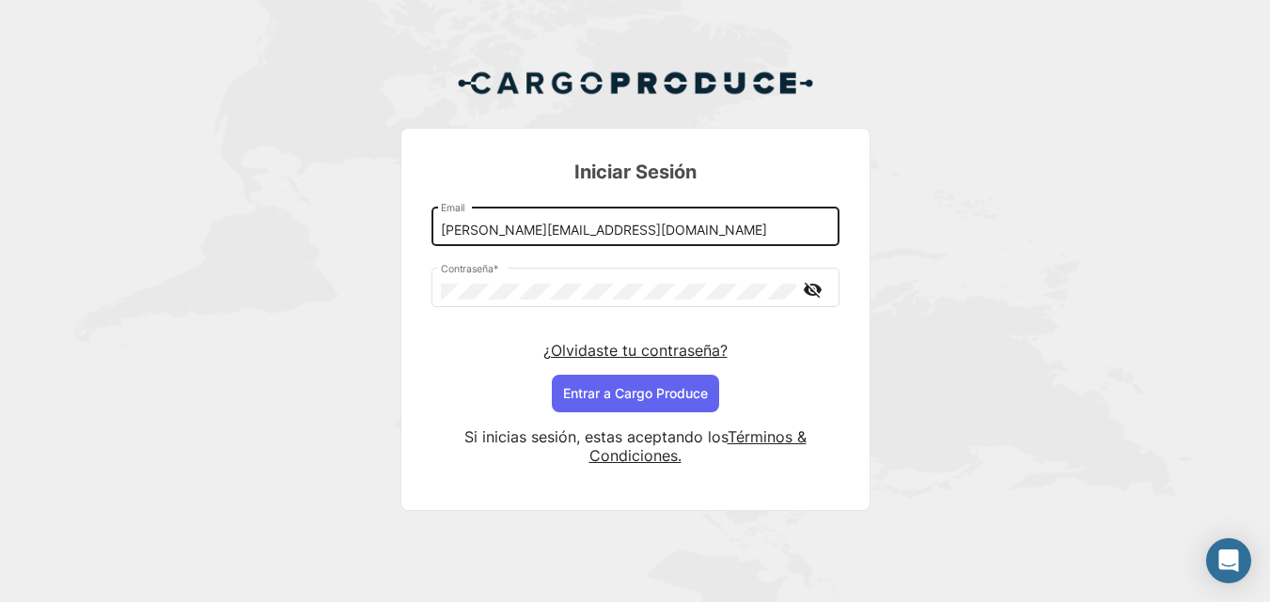
click at [532, 236] on input "[PERSON_NAME][EMAIL_ADDRESS][DOMAIN_NAME]" at bounding box center [635, 231] width 388 height 16
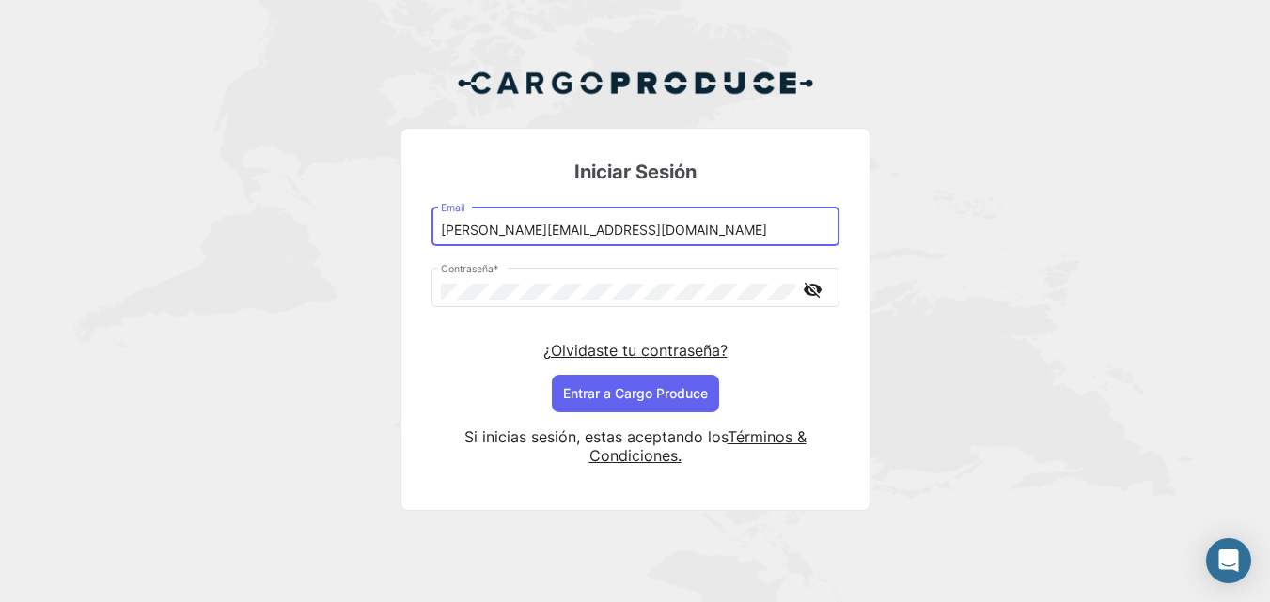
drag, startPoint x: 499, startPoint y: 225, endPoint x: 522, endPoint y: 230, distance: 23.2
click at [522, 230] on input "[PERSON_NAME][EMAIL_ADDRESS][DOMAIN_NAME]" at bounding box center [635, 231] width 388 height 16
type input "[PERSON_NAME][EMAIL_ADDRESS][DOMAIN_NAME]"
click at [636, 403] on button "Entrar a Cargo Produce" at bounding box center [635, 394] width 167 height 38
